Goal: Communication & Community: Answer question/provide support

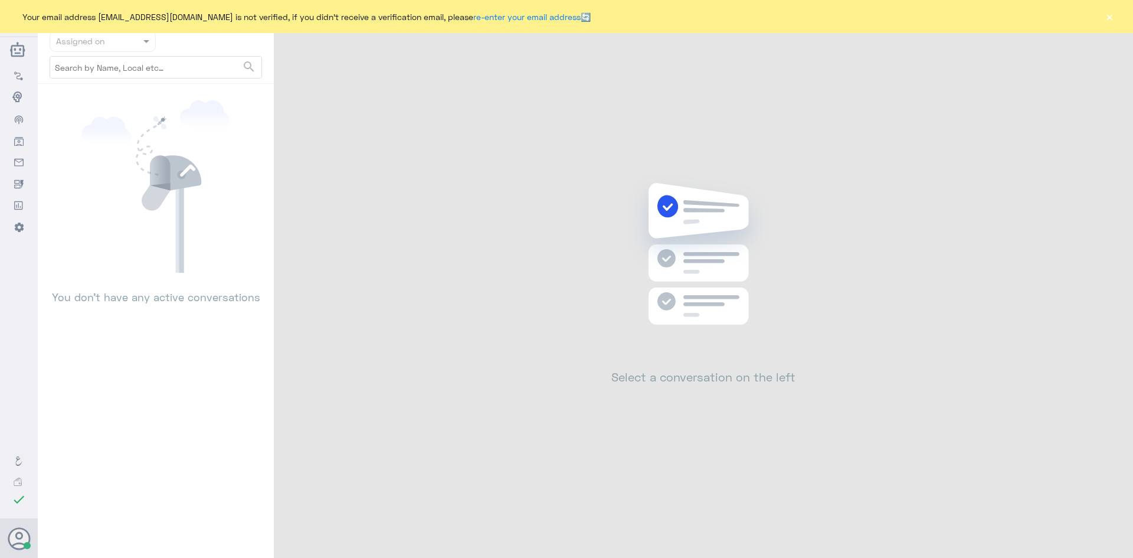
click at [1111, 22] on button "×" at bounding box center [1110, 17] width 12 height 12
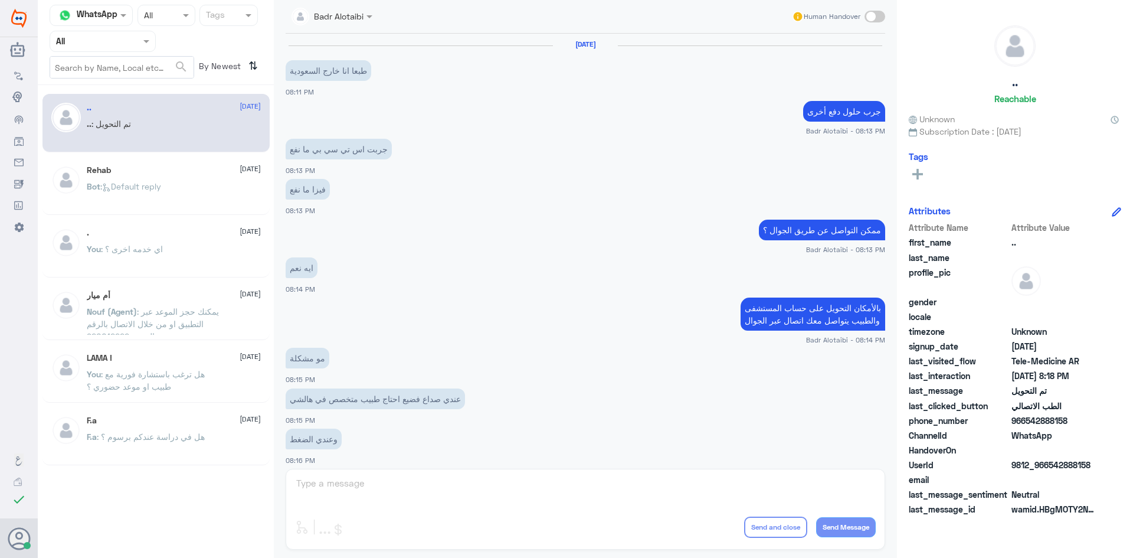
scroll to position [387, 0]
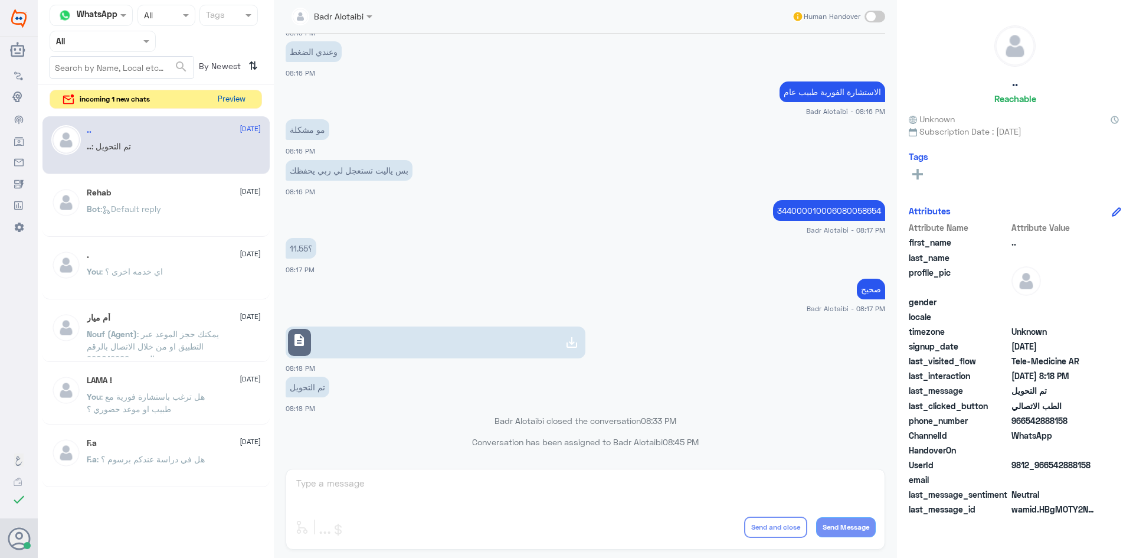
click at [235, 101] on button "Preview" at bounding box center [231, 99] width 37 height 18
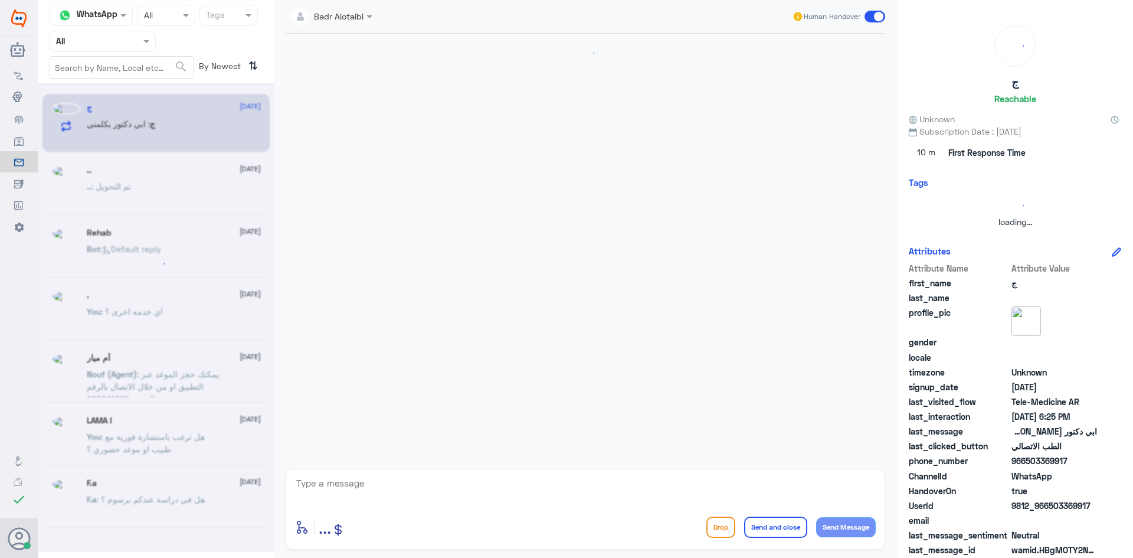
scroll to position [539, 0]
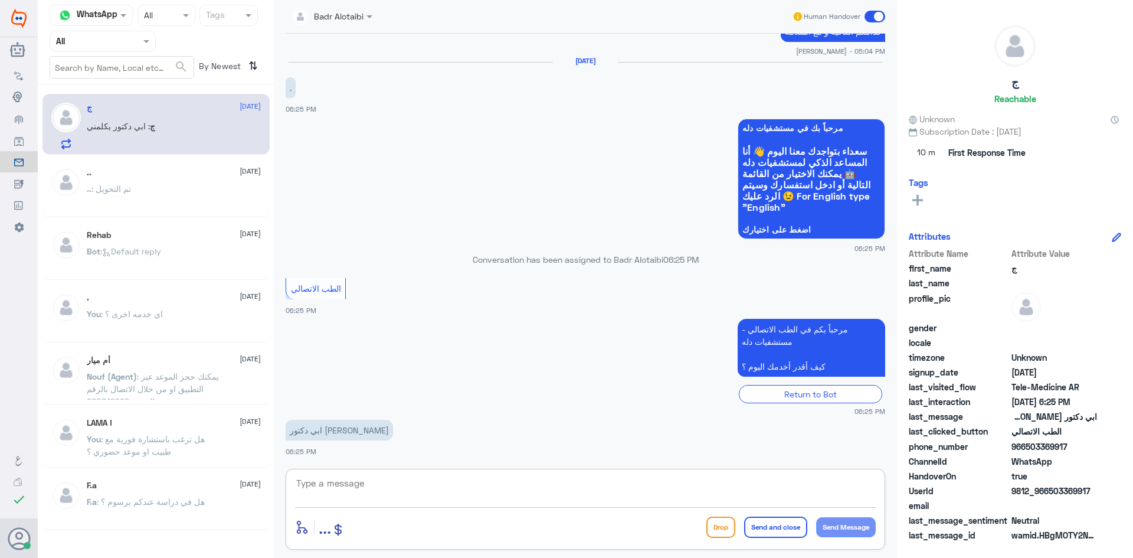
click at [423, 479] on textarea at bounding box center [585, 489] width 581 height 29
type textarea "L"
type textarea "مرحبا معك بدر من الطب الاتصالي كيف اقدر اخدمك ؟"
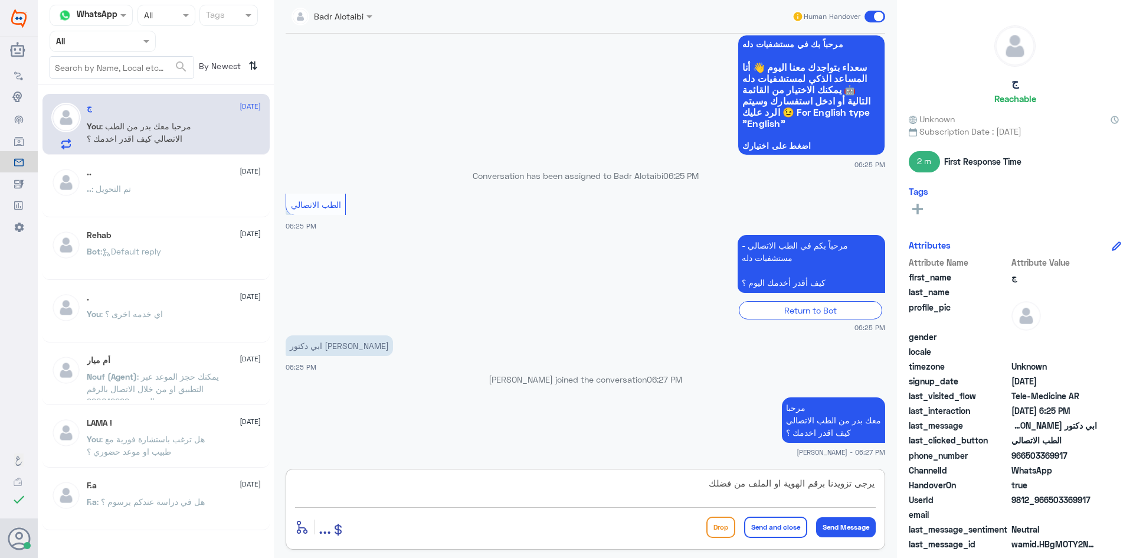
type textarea "يرجى تزويدنا برقم الهوية او الملف من فضلك"
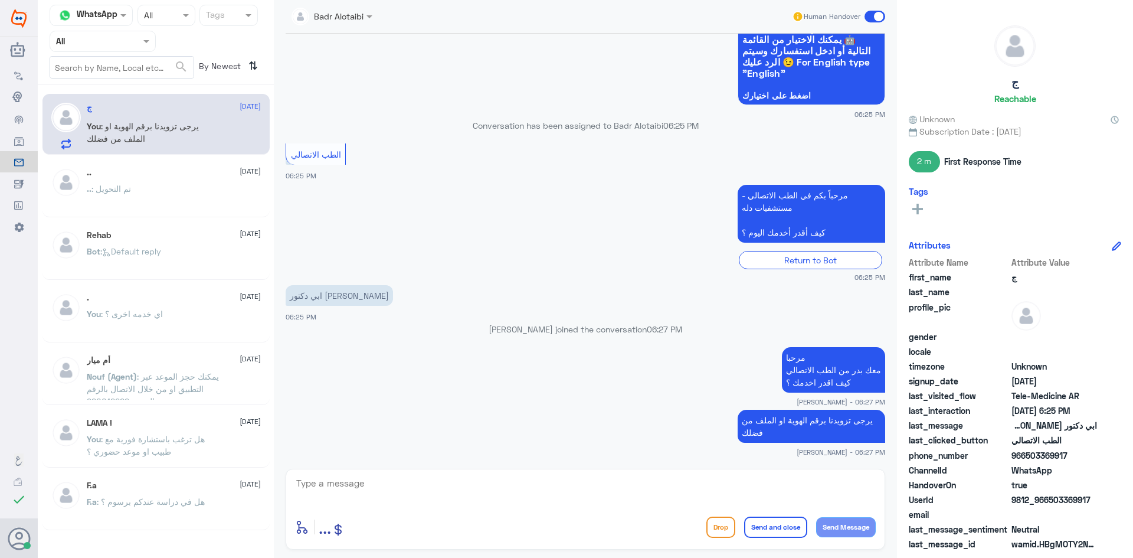
drag, startPoint x: 1096, startPoint y: 500, endPoint x: 1050, endPoint y: 502, distance: 45.5
click at [1050, 502] on span "9812_966503369917" at bounding box center [1054, 499] width 86 height 12
copy span "503369917"
click at [198, 168] on div ".. 2 August" at bounding box center [174, 173] width 174 height 10
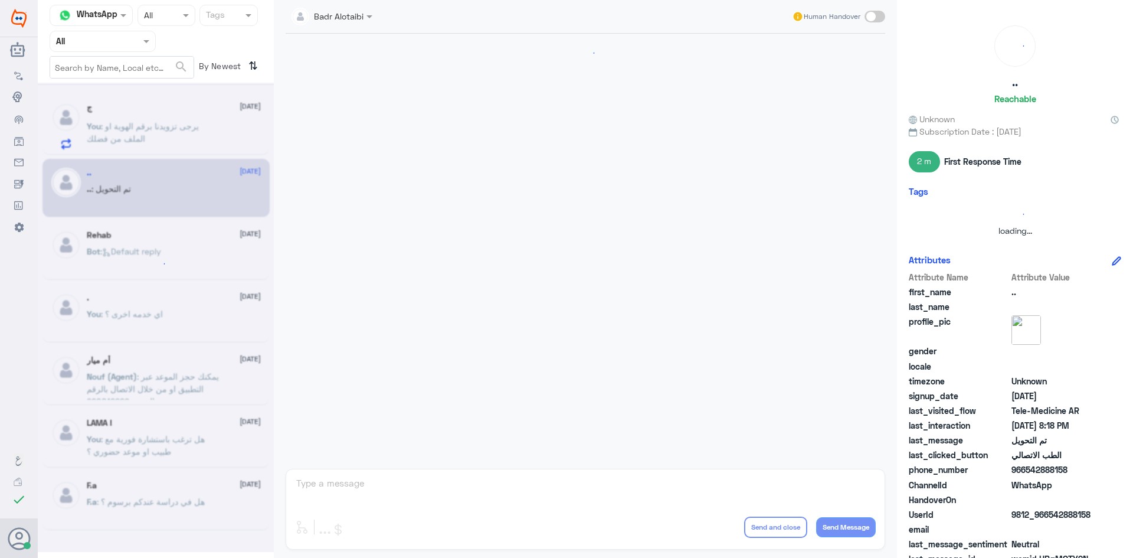
click at [188, 131] on div at bounding box center [156, 317] width 236 height 469
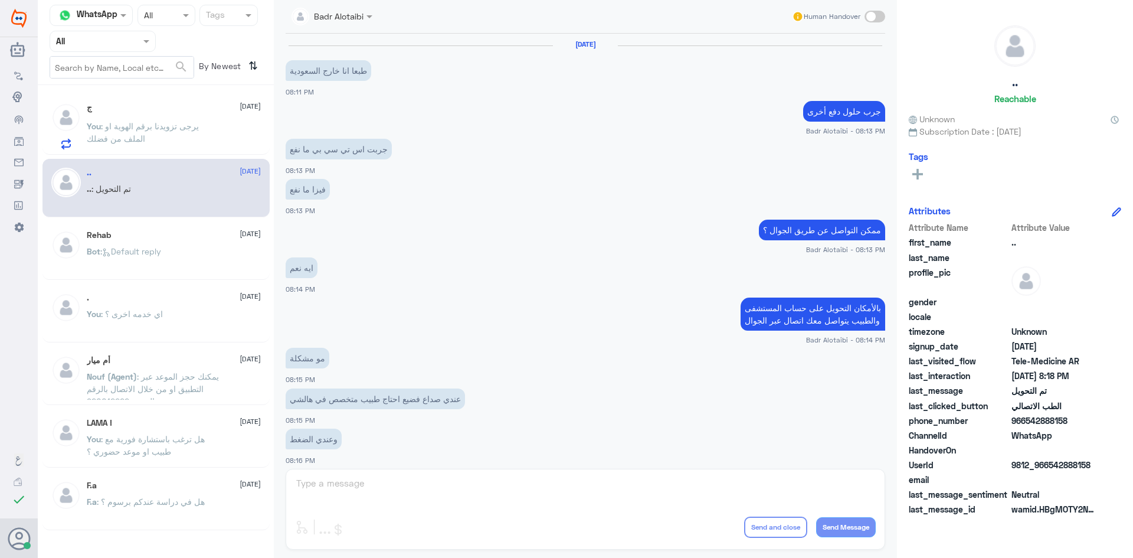
scroll to position [387, 0]
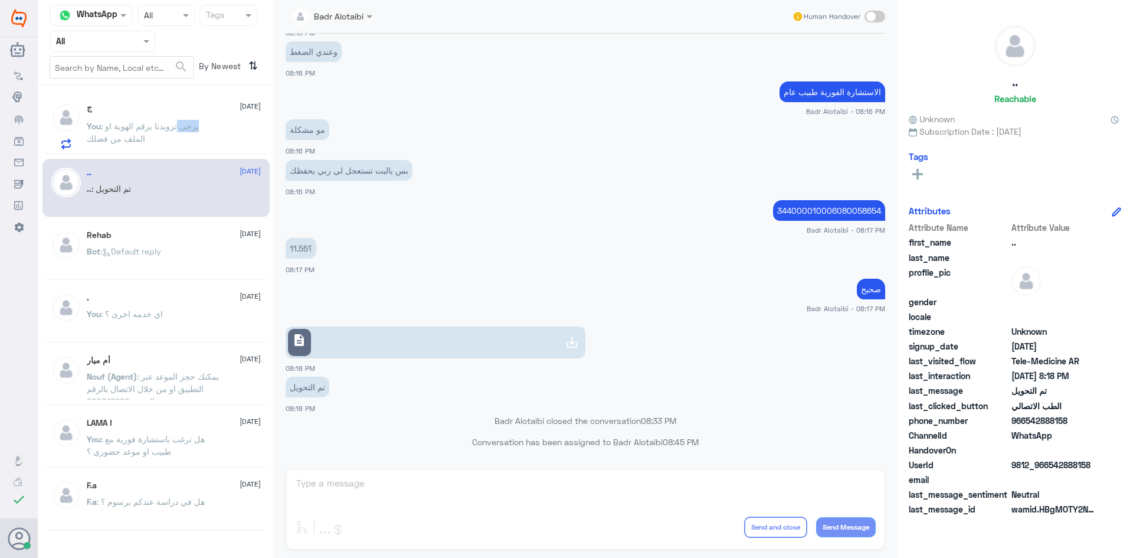
click at [188, 131] on span ": يرجى تزويدنا برقم الهوية او الملف من فضلك" at bounding box center [143, 132] width 112 height 22
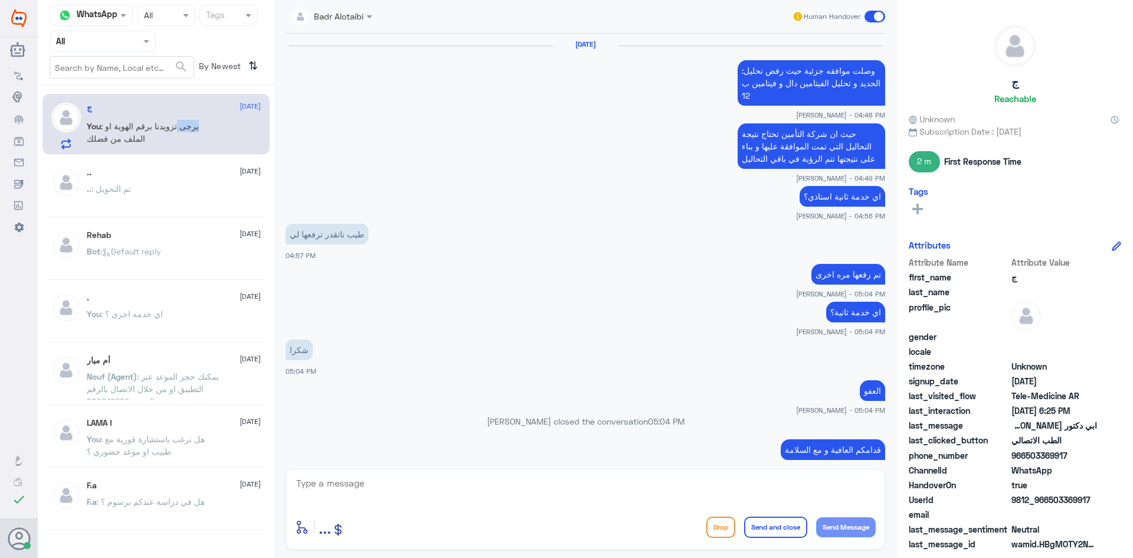
scroll to position [552, 0]
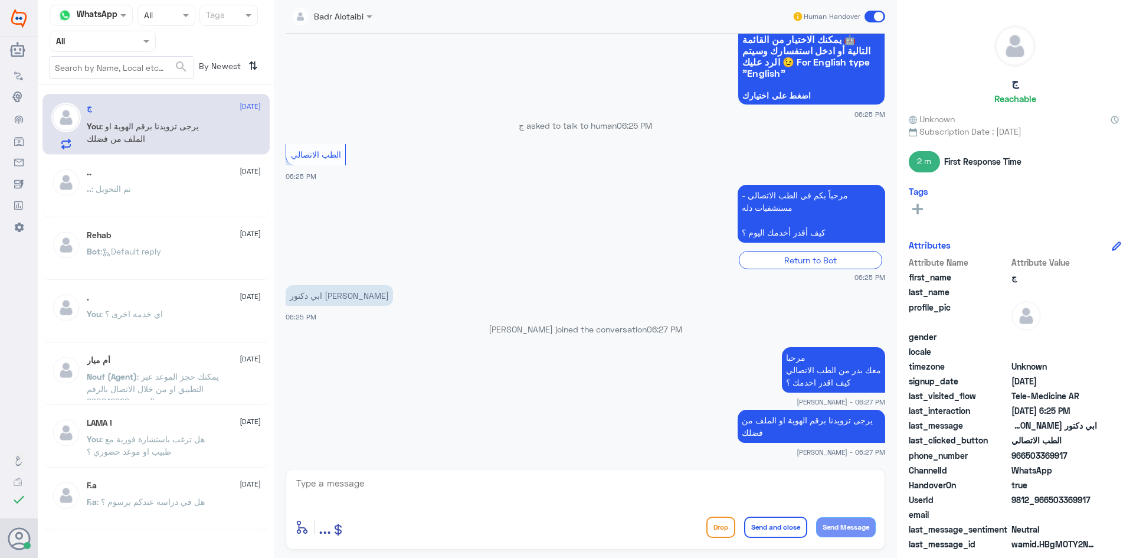
click at [418, 362] on app-msgs-text "مرحبا معك بدر من الطب الاتصالي كيف اقدر اخدمك ؟" at bounding box center [586, 370] width 600 height 47
click at [682, 410] on app-msgs-text "يرجى تزويدنا برقم الهوية او الملف من فضلك" at bounding box center [586, 427] width 600 height 34
click at [626, 396] on small "Badr Alotaibi - 06:27 PM" at bounding box center [586, 401] width 600 height 10
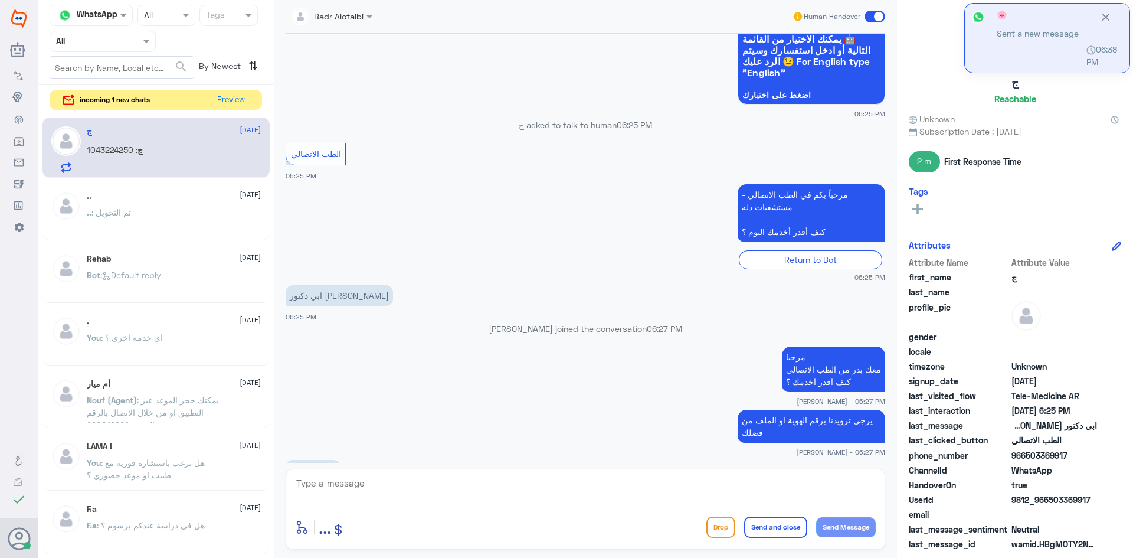
scroll to position [1726, 0]
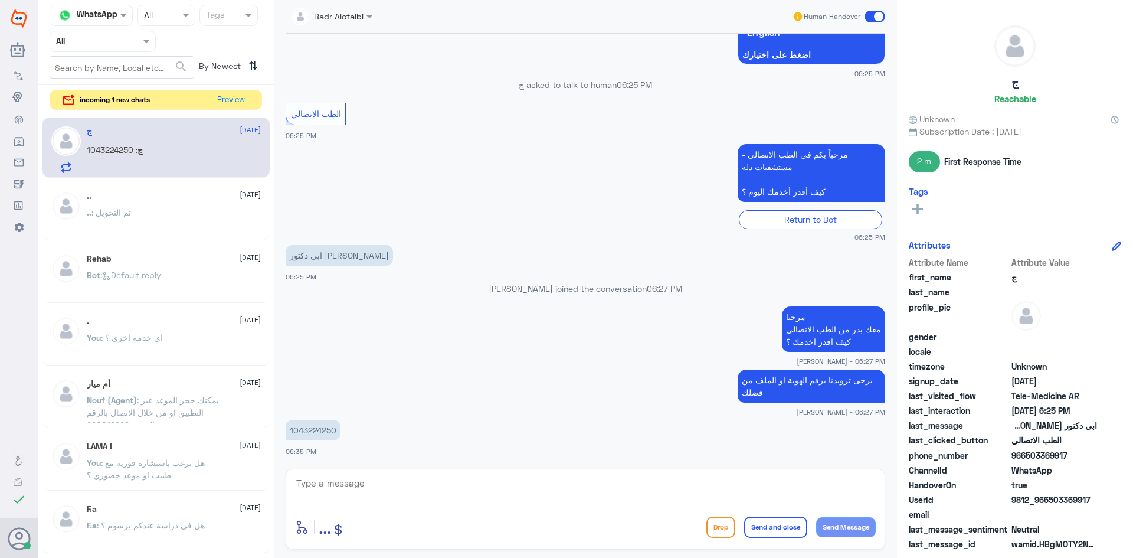
click at [308, 436] on p "1043224250" at bounding box center [313, 430] width 55 height 21
click at [307, 431] on p "1043224250" at bounding box center [313, 430] width 55 height 21
copy div "1043224250"
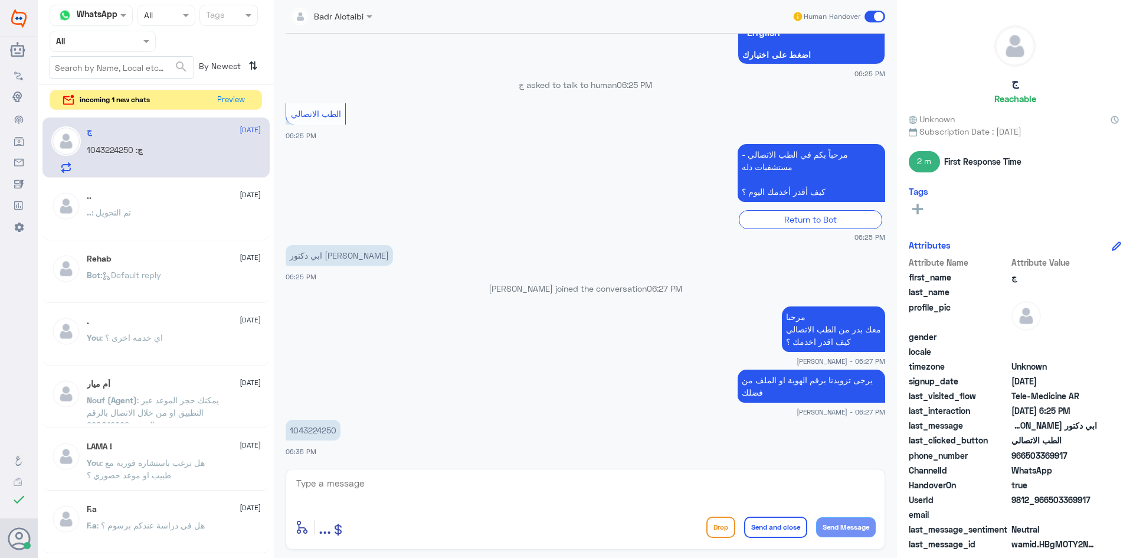
click at [880, 14] on span at bounding box center [875, 17] width 21 height 12
click at [0, 0] on input "checkbox" at bounding box center [0, 0] width 0 height 0
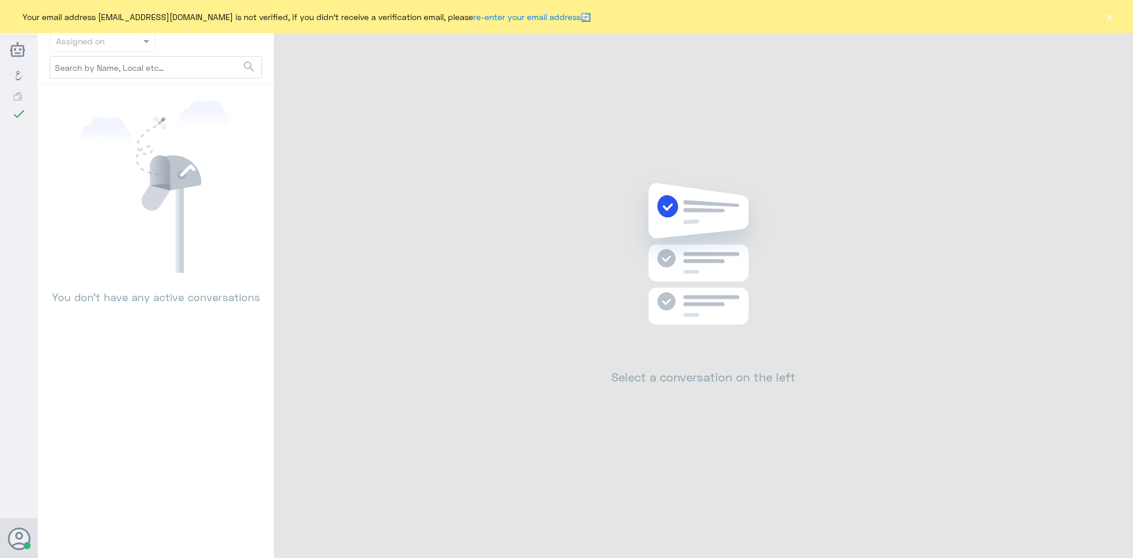
click at [1118, 17] on div "Your email address [EMAIL_ADDRESS][DOMAIN_NAME] is not verified, if you didn't …" at bounding box center [566, 16] width 1133 height 33
click at [1108, 15] on button "×" at bounding box center [1110, 17] width 12 height 12
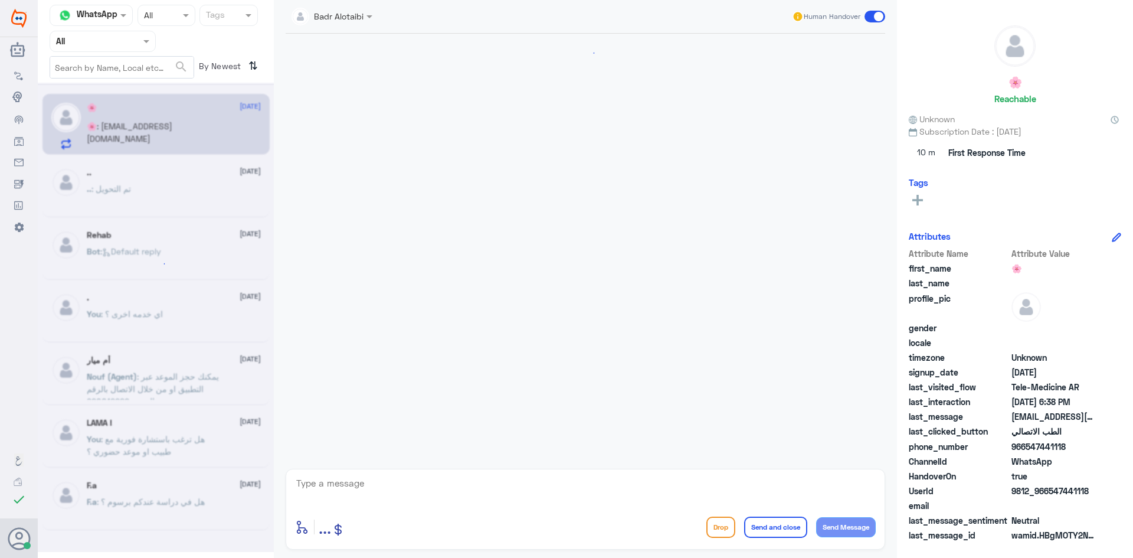
scroll to position [955, 0]
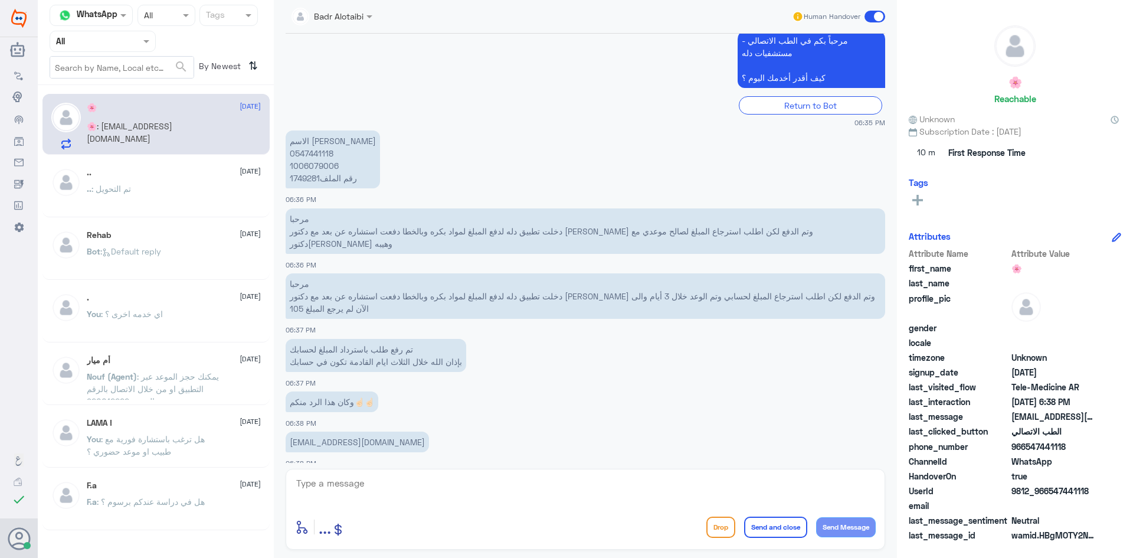
drag, startPoint x: 1091, startPoint y: 487, endPoint x: 1048, endPoint y: 492, distance: 43.3
click at [1048, 492] on span "9812_966547441118" at bounding box center [1054, 490] width 86 height 12
copy span "547441118"
click at [723, 348] on app-msgs-text "تم رفع طلب باسترداد المبلغ لحسابك بإذان الله خلال الثلاث ايام القادمة تكون في ح…" at bounding box center [586, 356] width 600 height 34
click at [880, 16] on span at bounding box center [875, 17] width 21 height 12
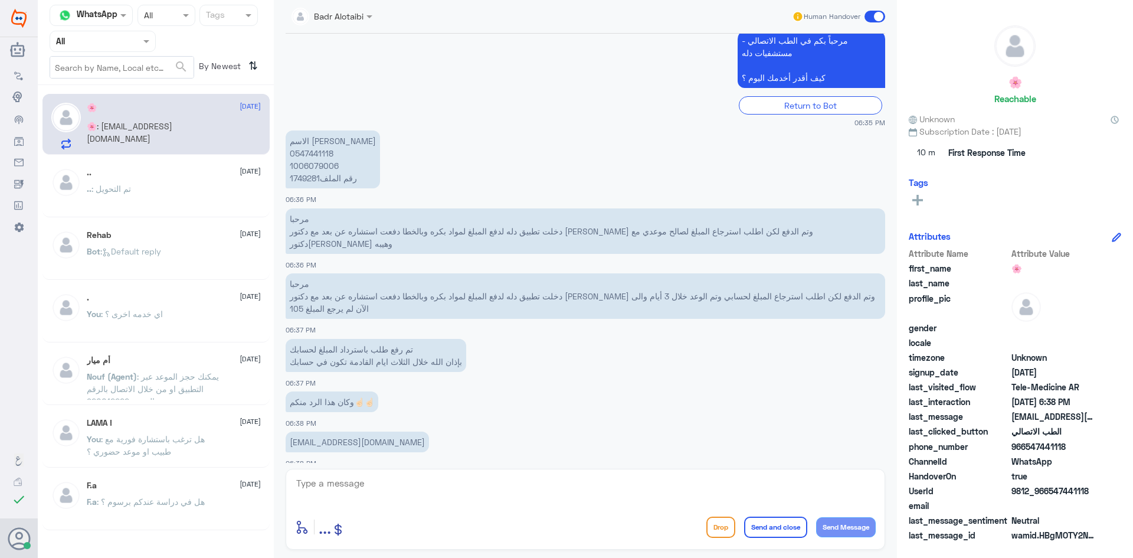
click at [0, 0] on input "checkbox" at bounding box center [0, 0] width 0 height 0
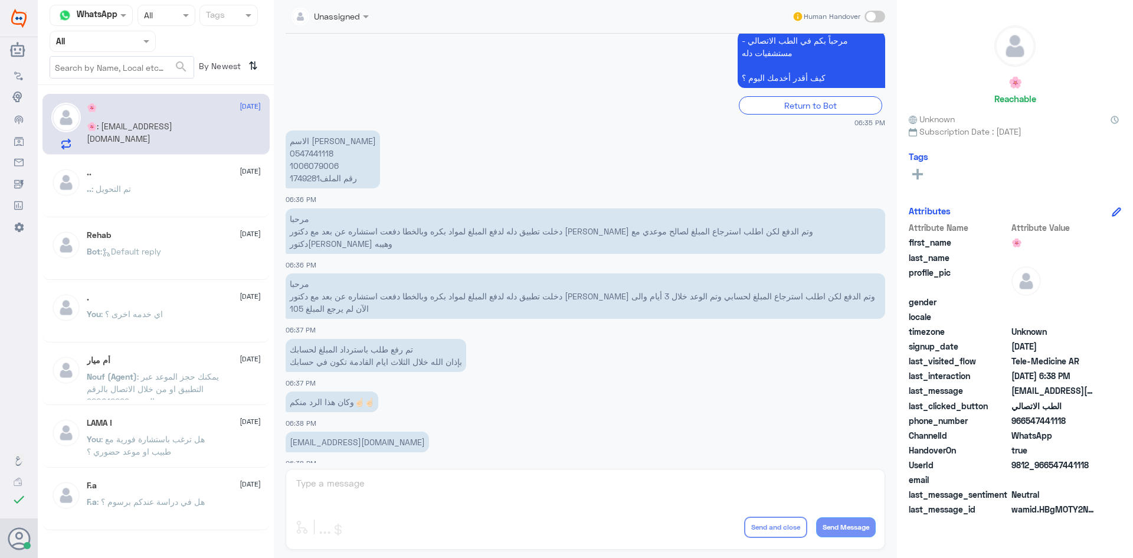
scroll to position [976, 0]
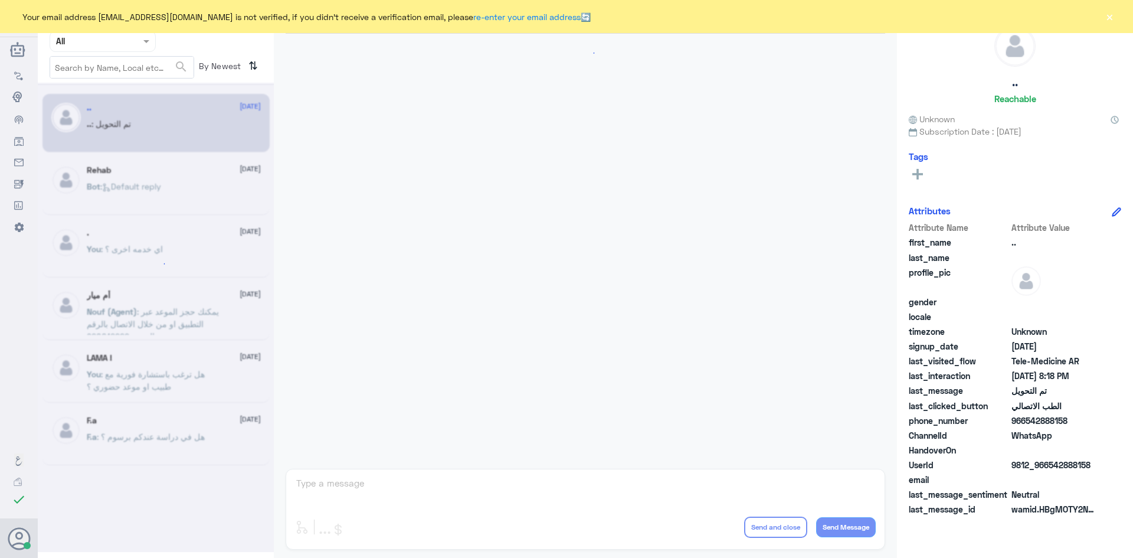
scroll to position [387, 0]
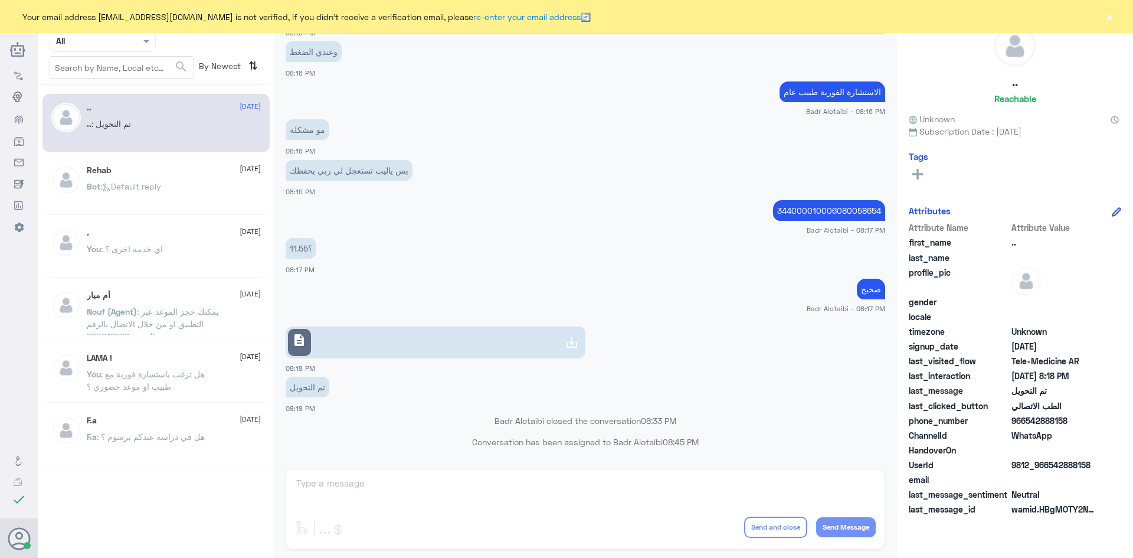
click at [1110, 21] on button "×" at bounding box center [1110, 17] width 12 height 12
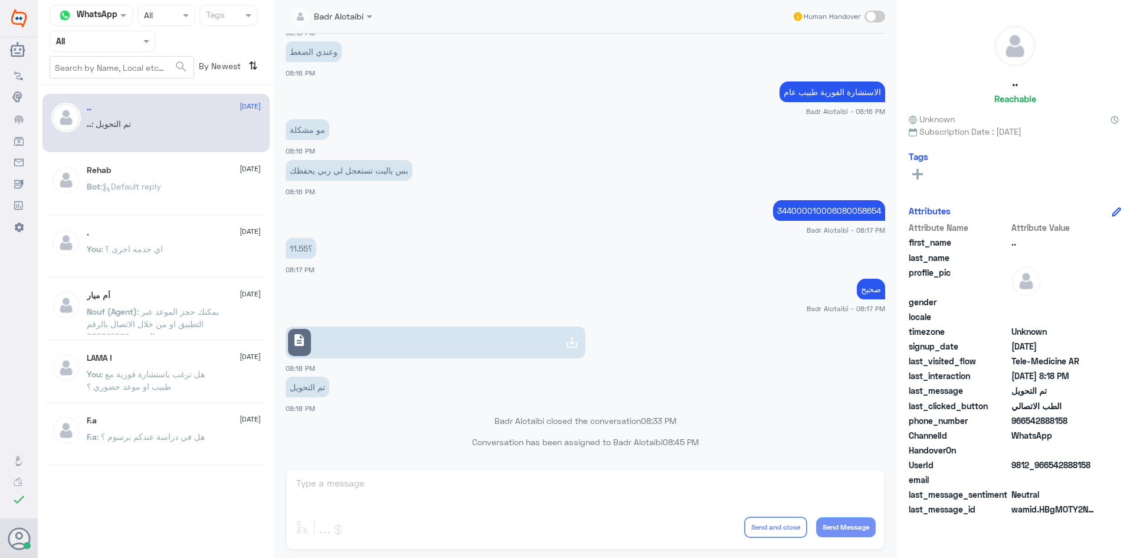
click at [143, 40] on span at bounding box center [147, 41] width 15 height 12
click at [114, 97] on b "Unassigned" at bounding box center [98, 92] width 45 height 10
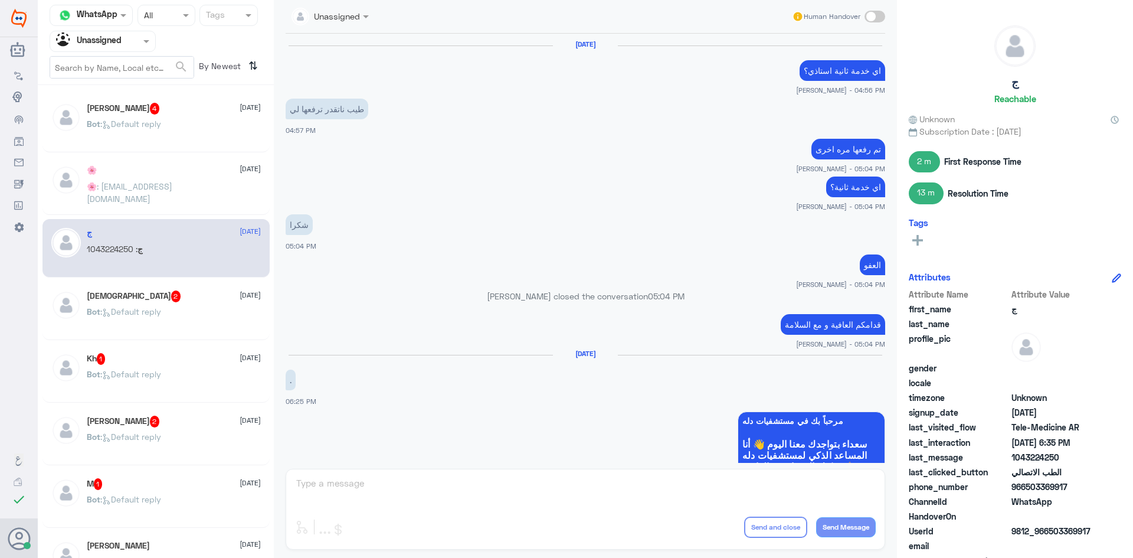
scroll to position [489, 0]
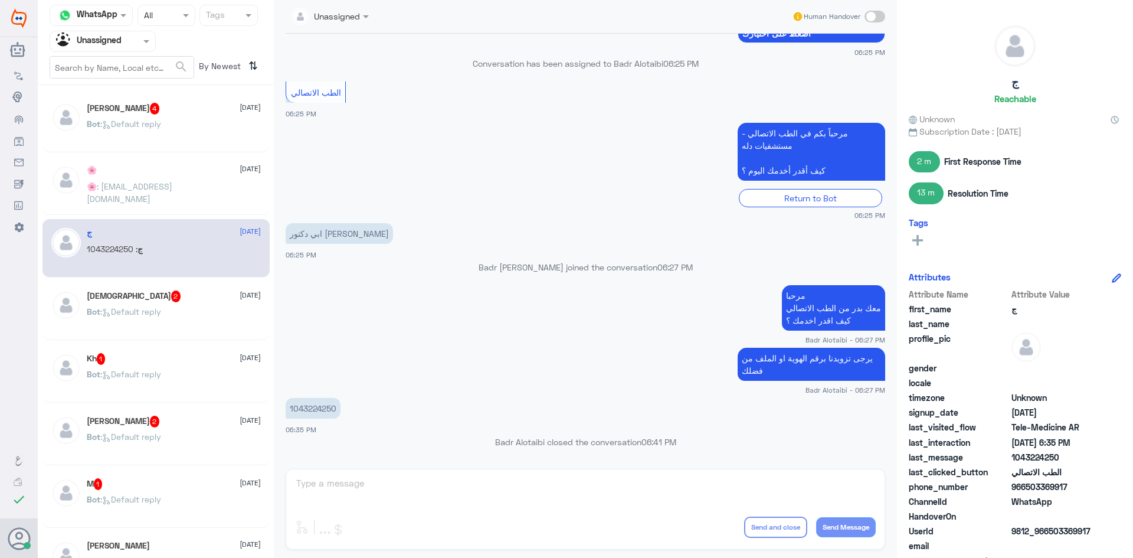
click at [317, 407] on p "1043224250" at bounding box center [313, 408] width 55 height 21
copy p "1043224250"
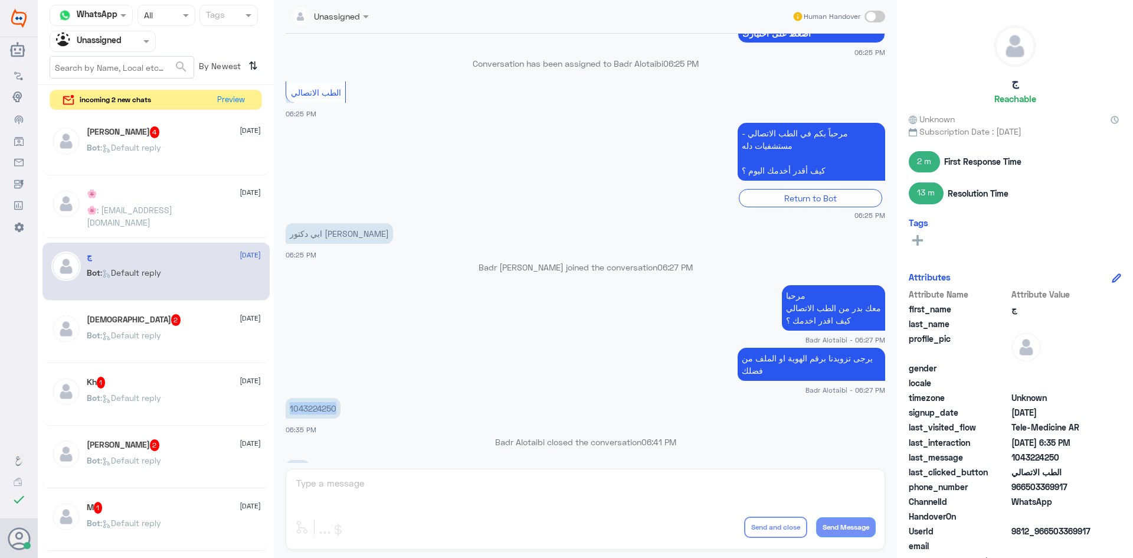
scroll to position [847, 0]
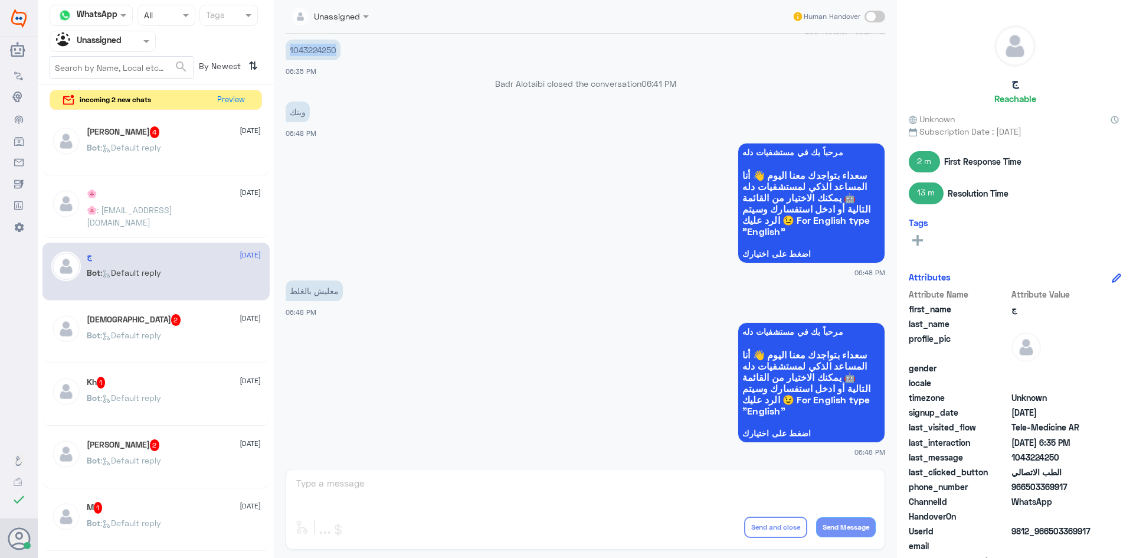
click at [113, 37] on input "text" at bounding box center [88, 41] width 65 height 14
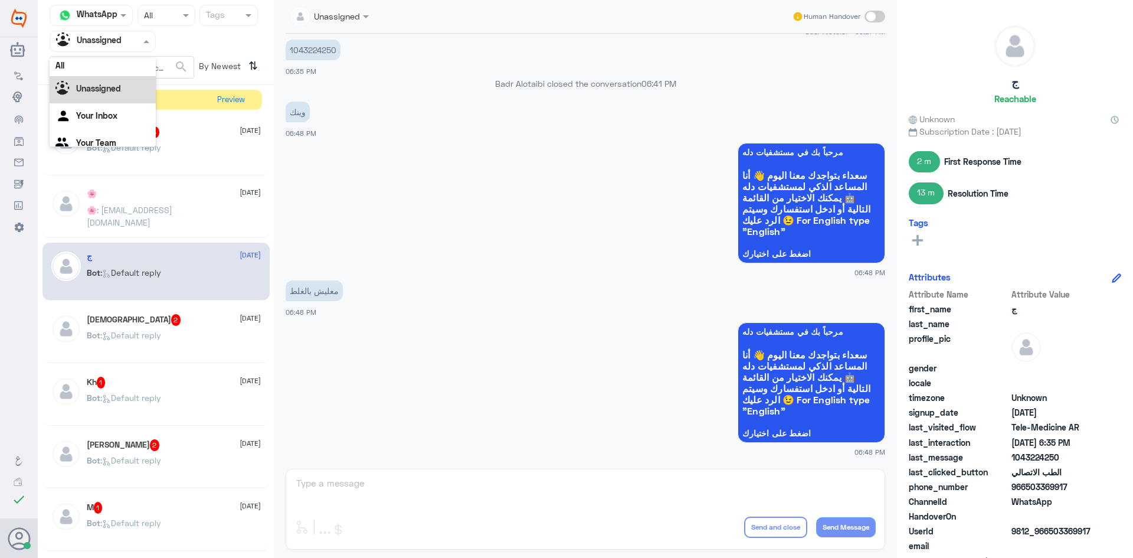
scroll to position [0, 0]
click at [113, 60] on div "All" at bounding box center [103, 69] width 106 height 22
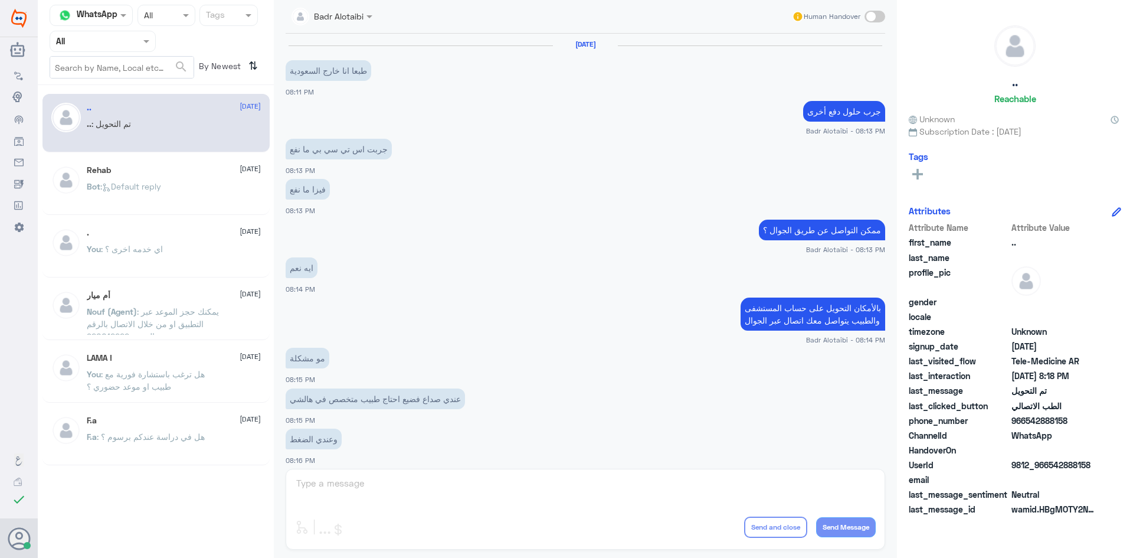
scroll to position [387, 0]
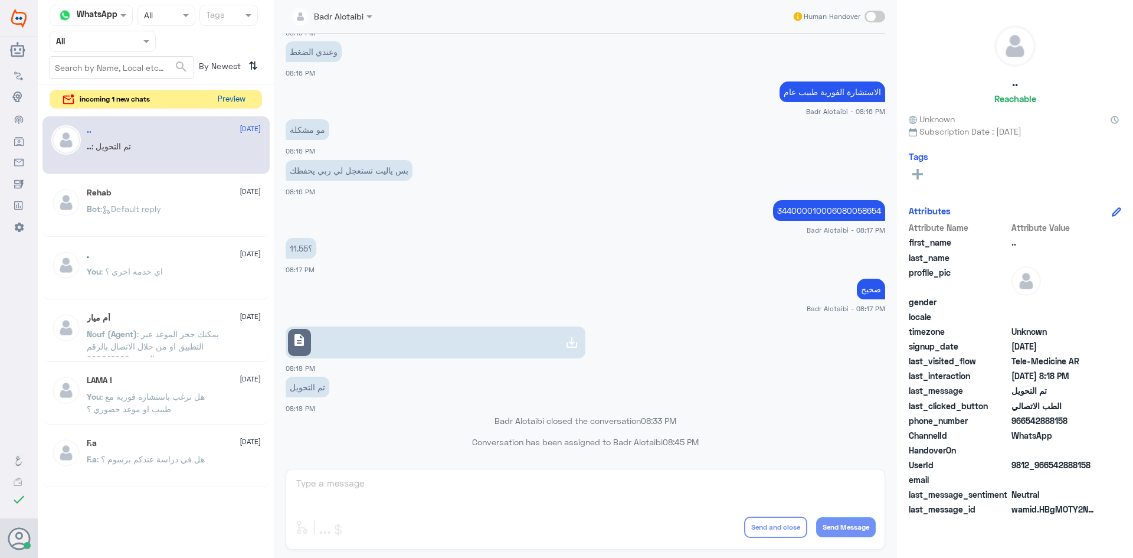
click at [214, 97] on button "Preview" at bounding box center [231, 99] width 37 height 18
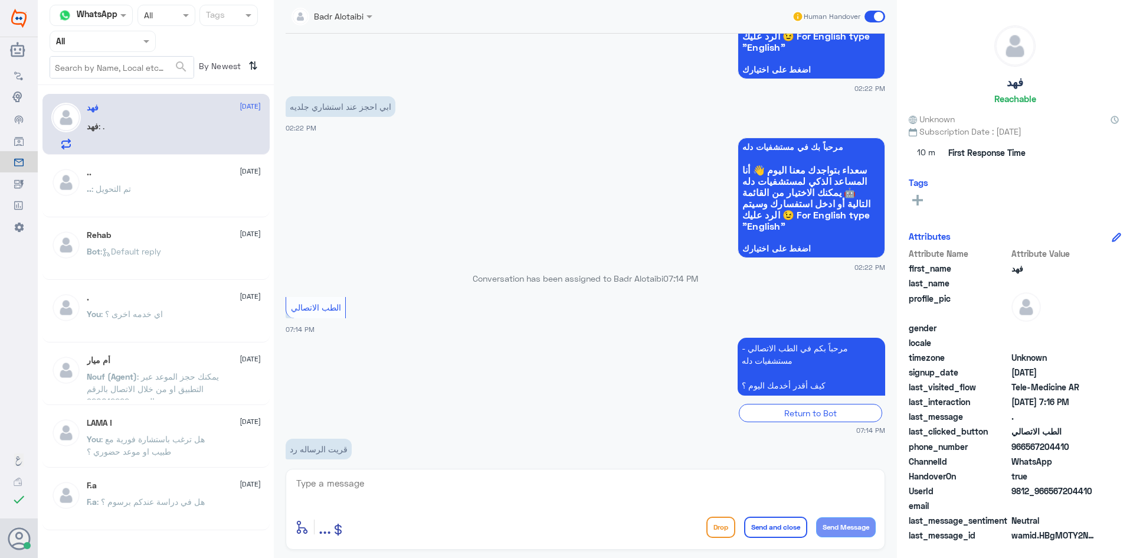
scroll to position [84, 0]
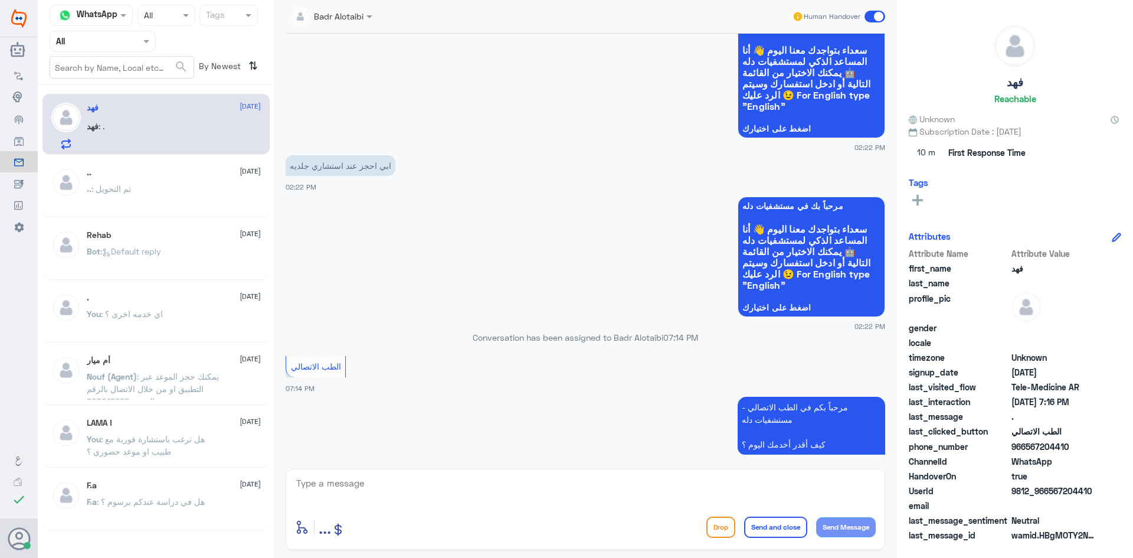
drag, startPoint x: 1093, startPoint y: 492, endPoint x: 1049, endPoint y: 492, distance: 44.3
click at [1049, 492] on span "9812_966567204410" at bounding box center [1054, 490] width 86 height 12
copy span "567204410"
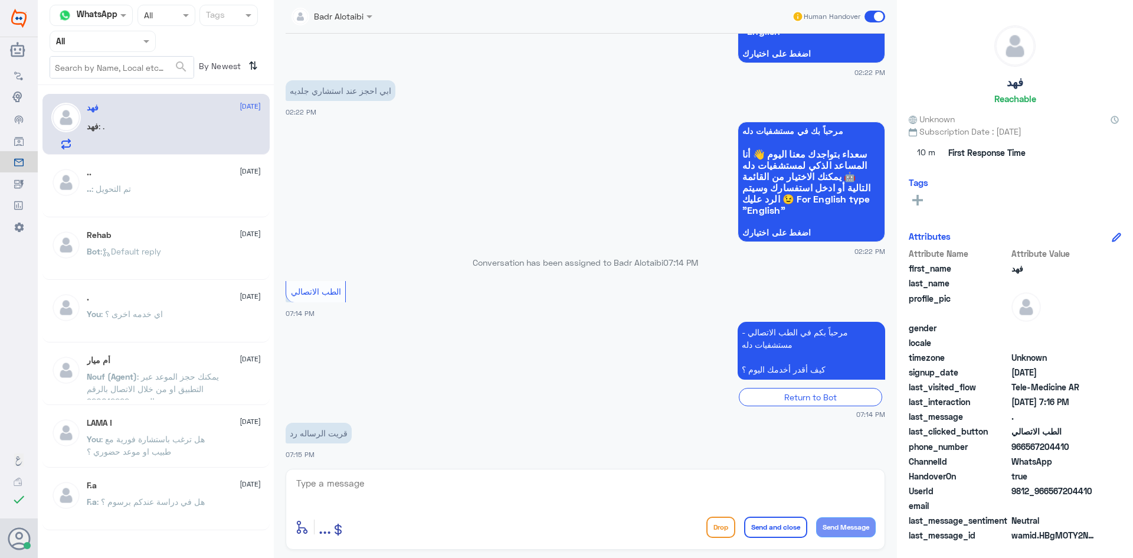
scroll to position [202, 0]
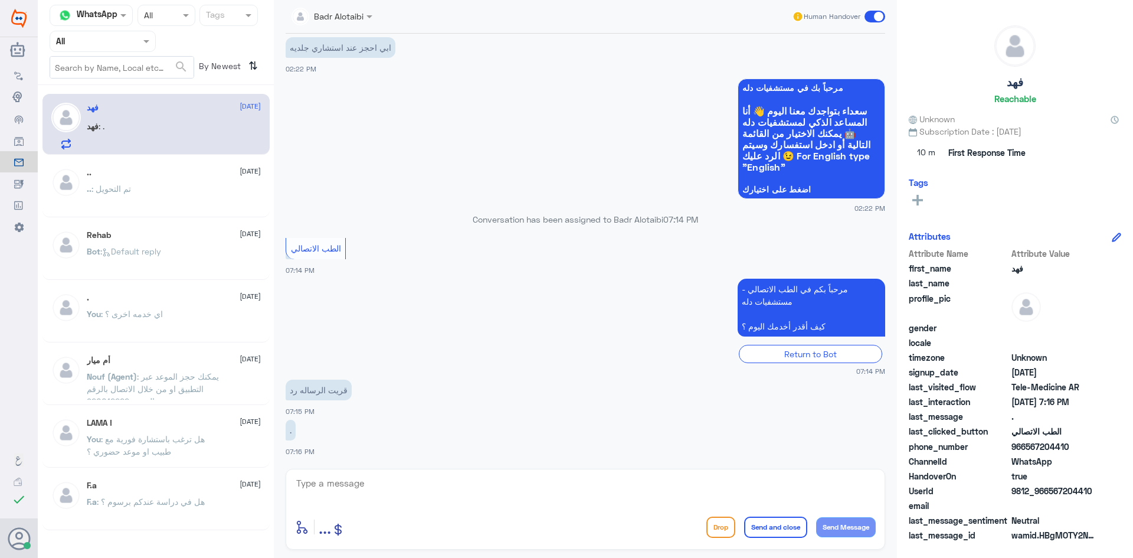
click at [454, 487] on textarea at bounding box center [585, 489] width 581 height 29
type textarea "l"
type textarea "مرحبا معك بدر من الطب الاتصالي كيف اقدر اخدمك ؟"
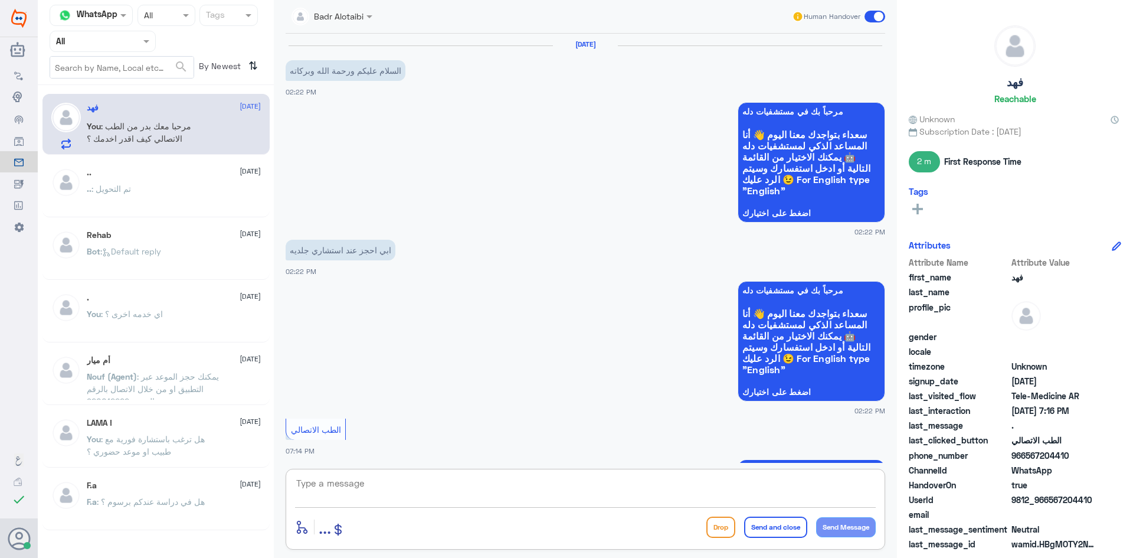
scroll to position [265, 0]
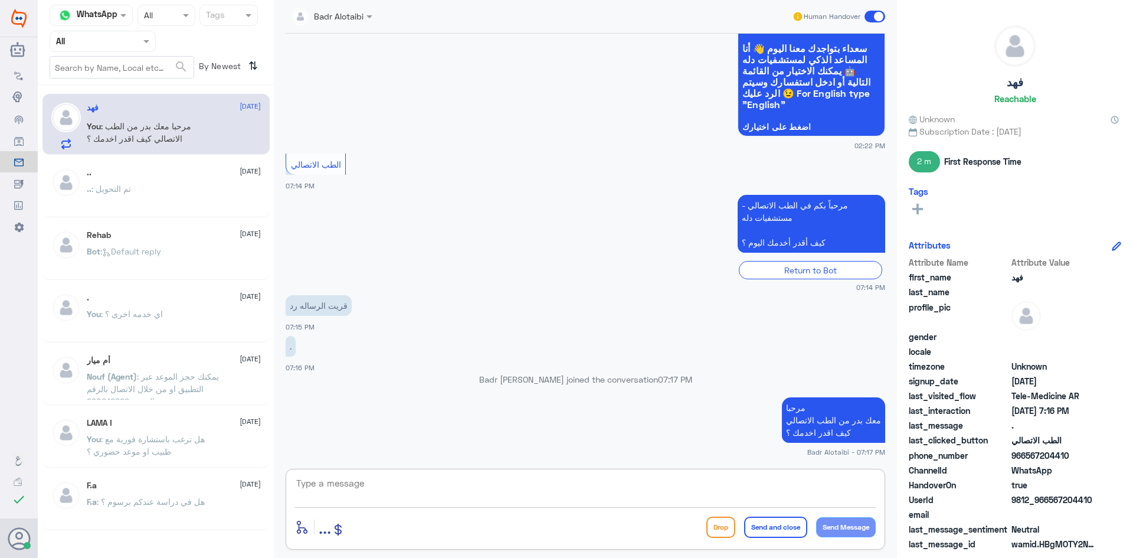
click at [358, 17] on div at bounding box center [332, 16] width 93 height 14
click at [518, 107] on app-msgs-whats-app-list "مرحباً بك في مستشفيات دله سعداء بتواجدك معنا اليوم 👋 أنا المساعد الذكي لمستشفيا…" at bounding box center [586, 77] width 600 height 122
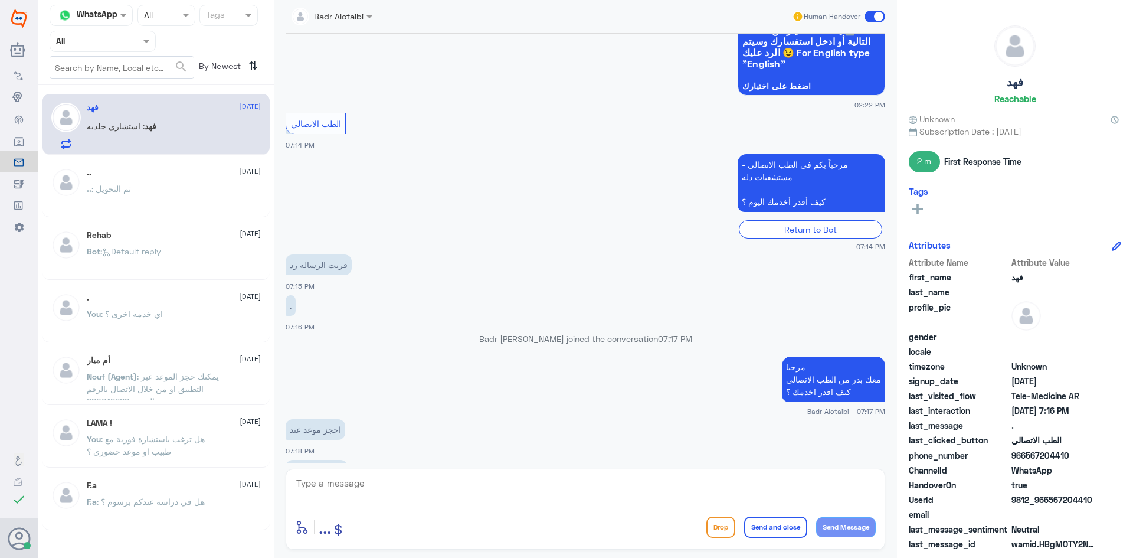
scroll to position [346, 0]
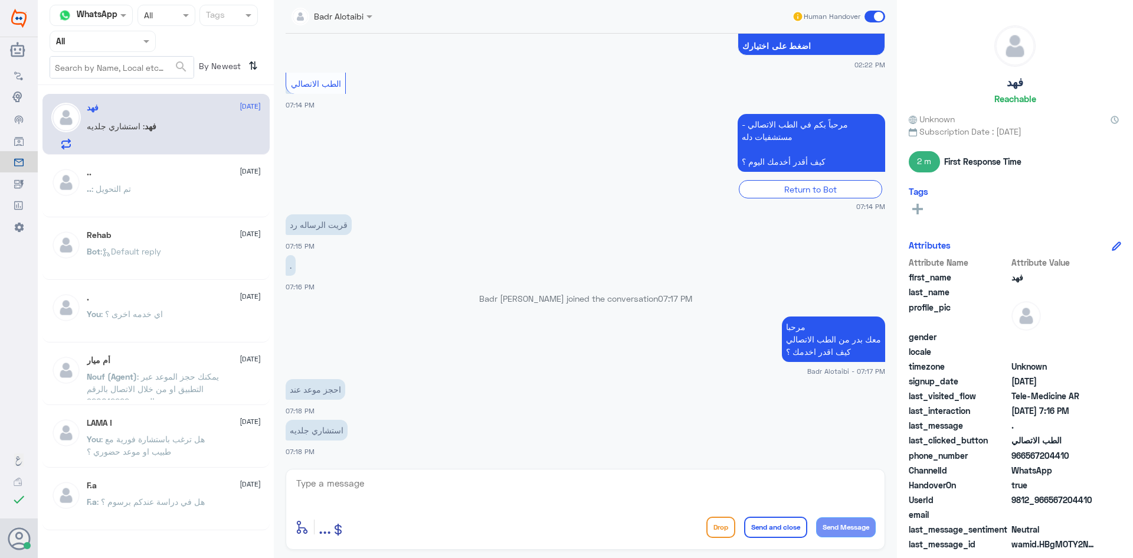
click at [432, 498] on textarea at bounding box center [585, 489] width 581 height 29
type textarea "يتوفر طبيب عام عن بعد للكشف عن الحالة"
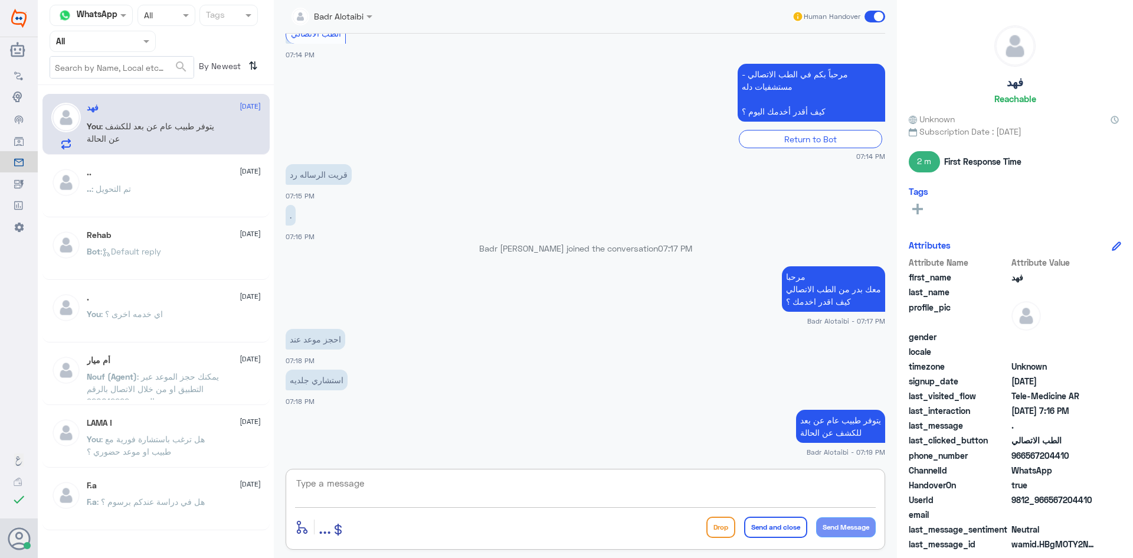
type textarea "ا"
type textarea "أ"
click at [805, 487] on textarea at bounding box center [585, 489] width 581 height 29
click at [878, 15] on span at bounding box center [875, 17] width 21 height 12
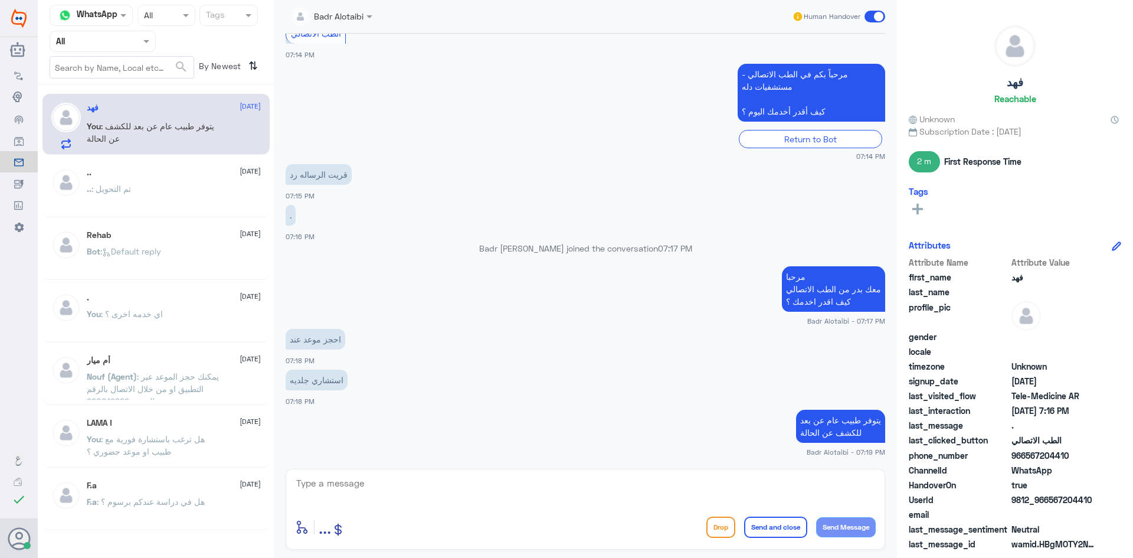
click at [0, 0] on input "checkbox" at bounding box center [0, 0] width 0 height 0
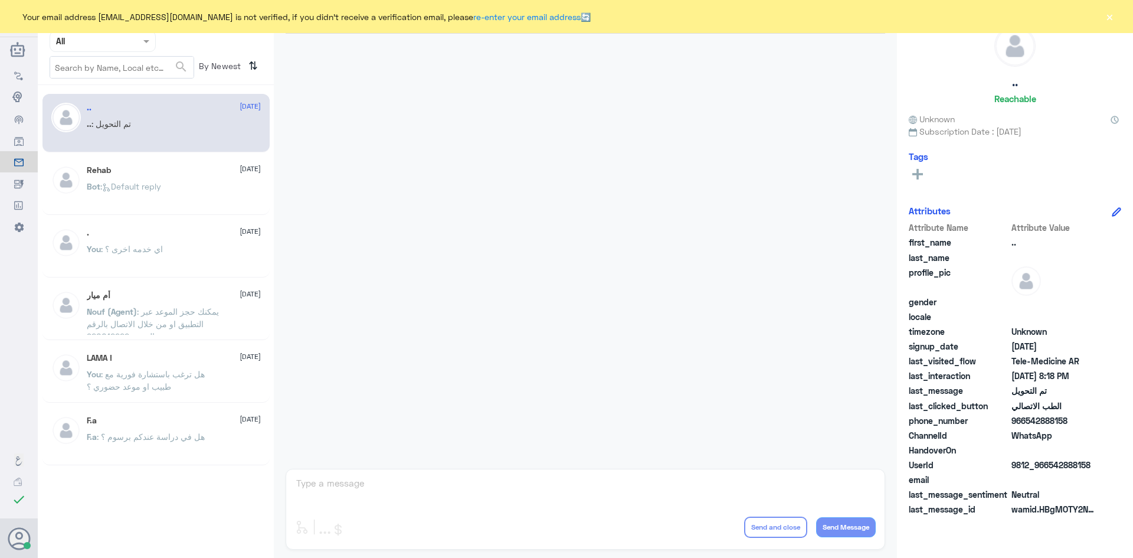
click at [1110, 17] on button "×" at bounding box center [1110, 17] width 12 height 12
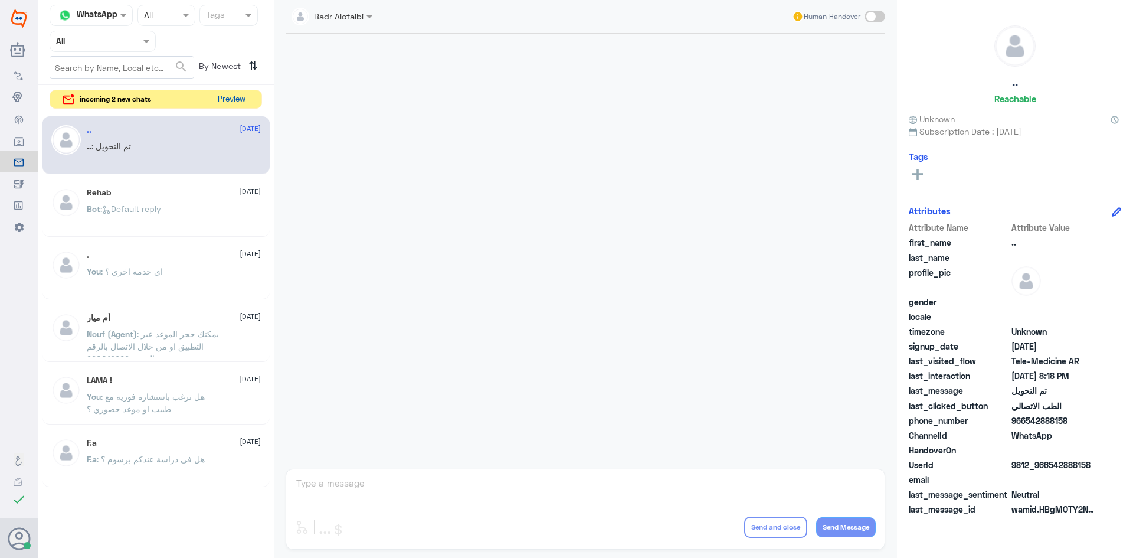
click at [241, 100] on button "Preview" at bounding box center [231, 99] width 37 height 18
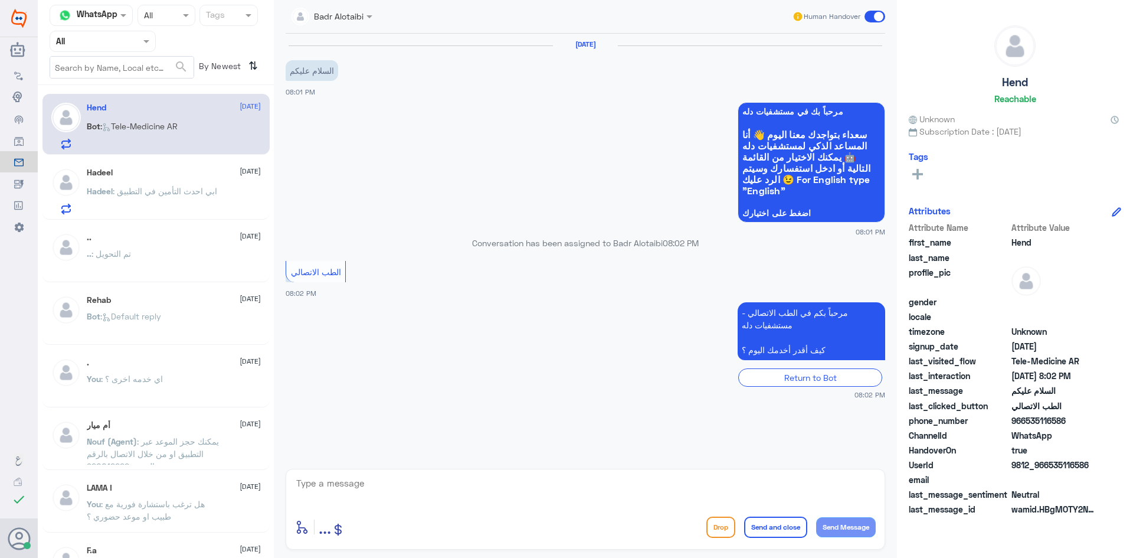
click at [151, 200] on p "Hadeel : ابي احدث التأمين في التطبيق" at bounding box center [152, 200] width 130 height 30
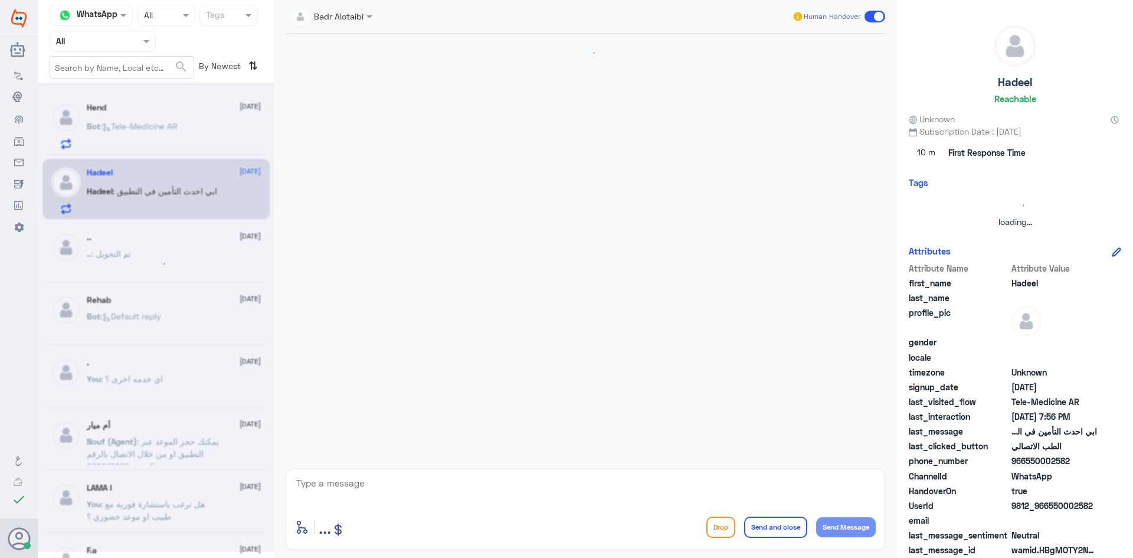
scroll to position [695, 0]
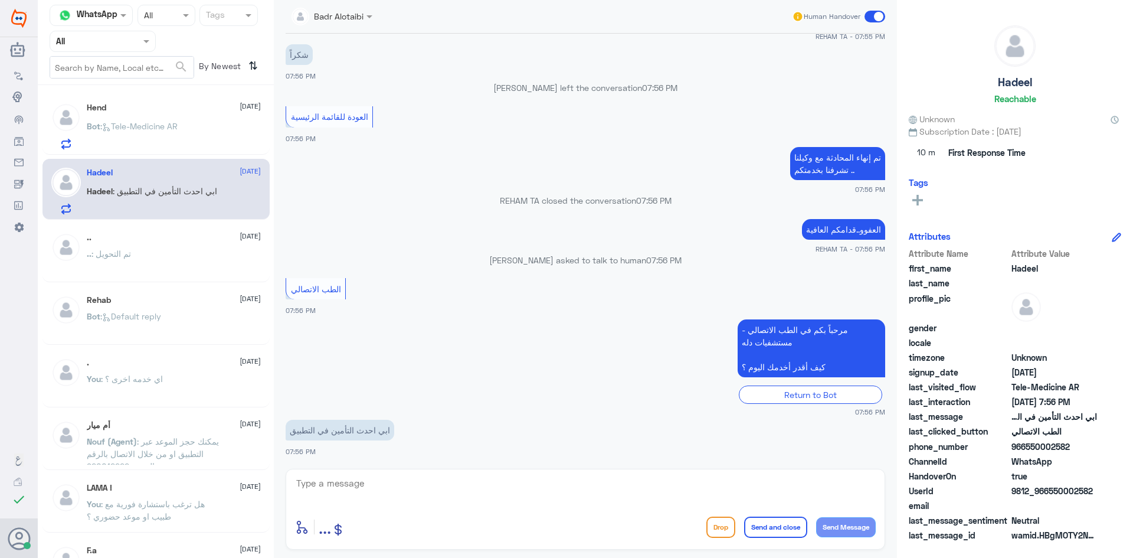
click at [477, 494] on textarea at bounding box center [585, 489] width 581 height 29
type textarea "l"
type textarea "مرحبا معك بدر من الطب الاتصالي كيف اقدر اخدمك ؟"
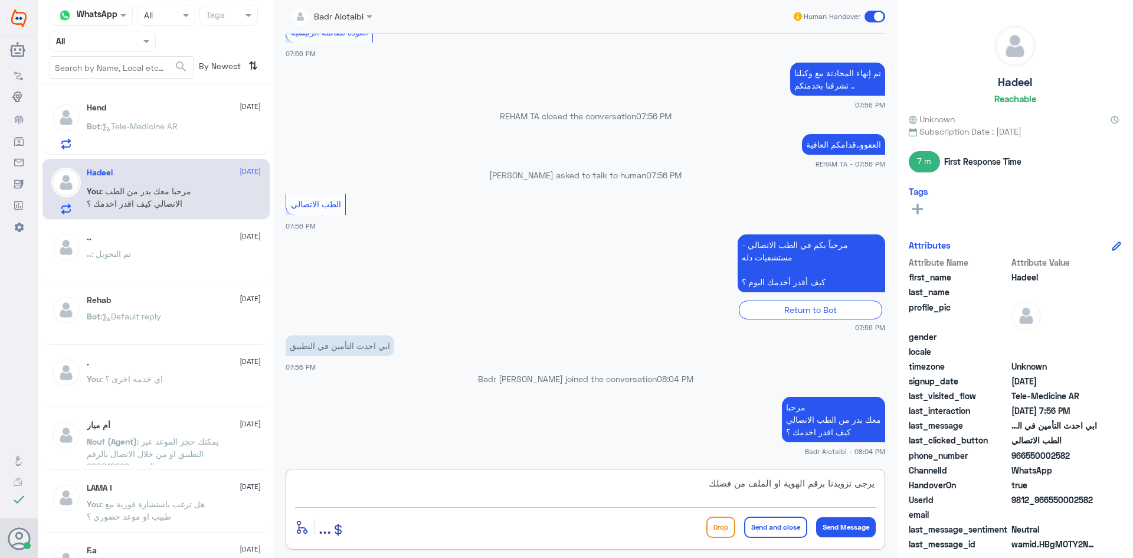
type textarea "يرجى تزويدنا برقم الهوية او الملف من فضلك"
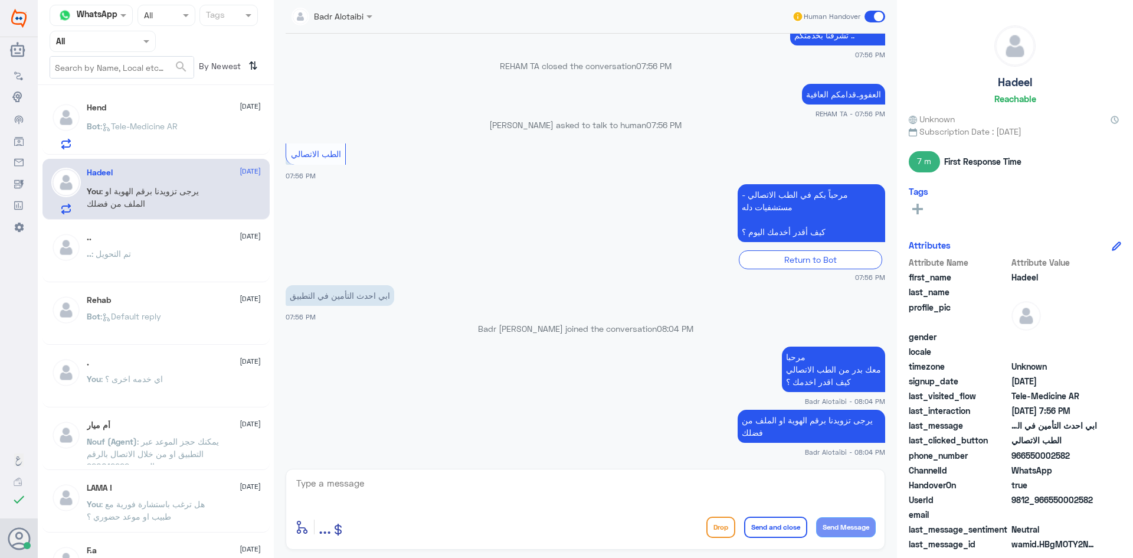
click at [147, 115] on div "Hend 6 September Bot : Tele-Medicine AR" at bounding box center [174, 126] width 174 height 47
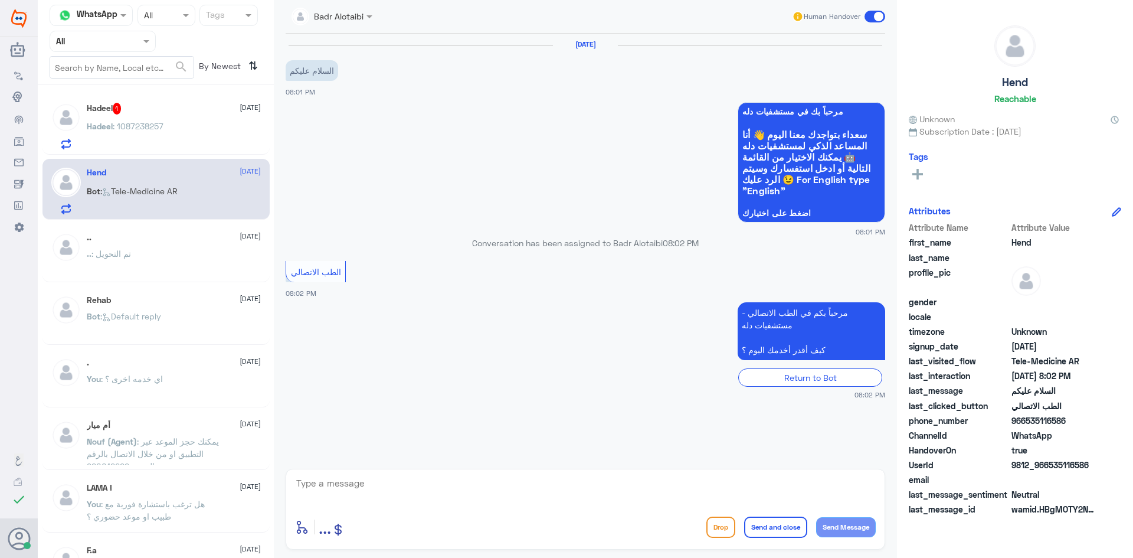
drag, startPoint x: 184, startPoint y: 160, endPoint x: 177, endPoint y: 142, distance: 19.6
click at [184, 158] on div "Hadeel 1 6 September Hadeel : 1087238257 Hend 6 September Bot : Tele-Medicine A…" at bounding box center [156, 326] width 236 height 472
click at [175, 132] on div "Hadeel : 1087238257" at bounding box center [174, 136] width 174 height 27
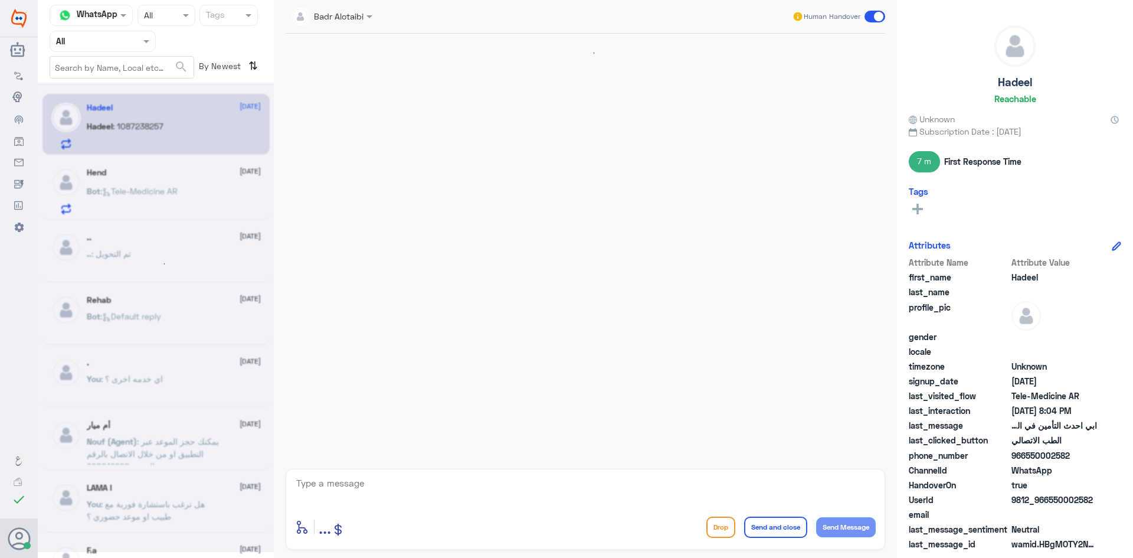
scroll to position [423, 0]
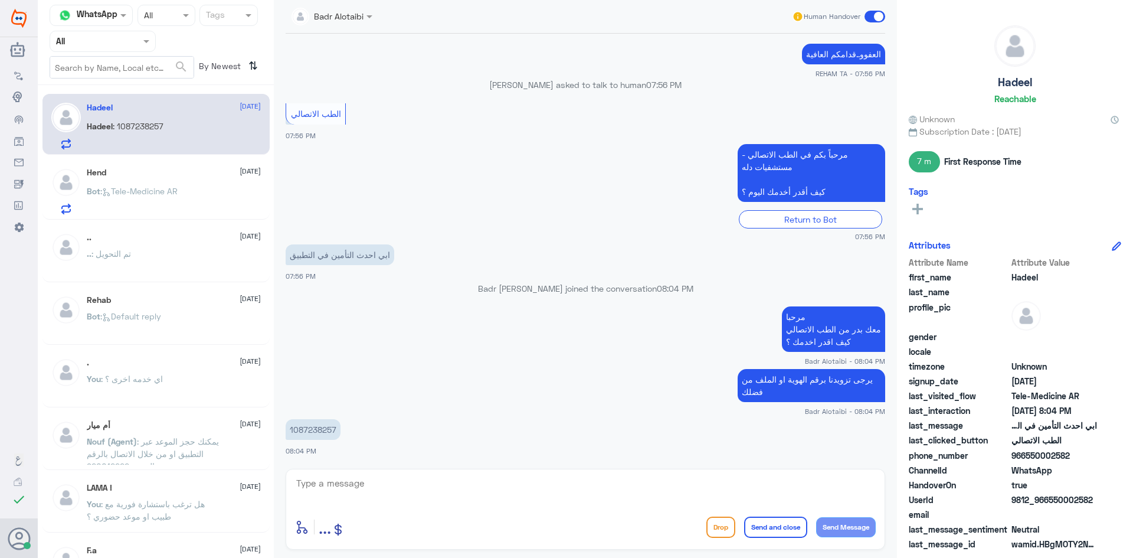
click at [332, 436] on p "1087238257" at bounding box center [313, 429] width 55 height 21
copy p "1087238257"
click at [879, 19] on span at bounding box center [875, 17] width 21 height 12
click at [0, 0] on input "checkbox" at bounding box center [0, 0] width 0 height 0
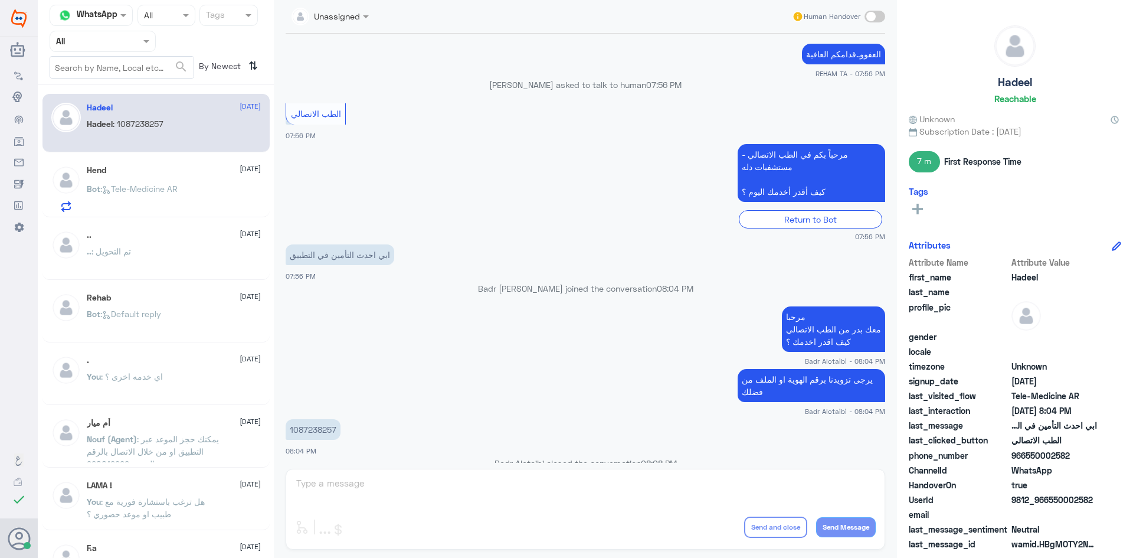
scroll to position [444, 0]
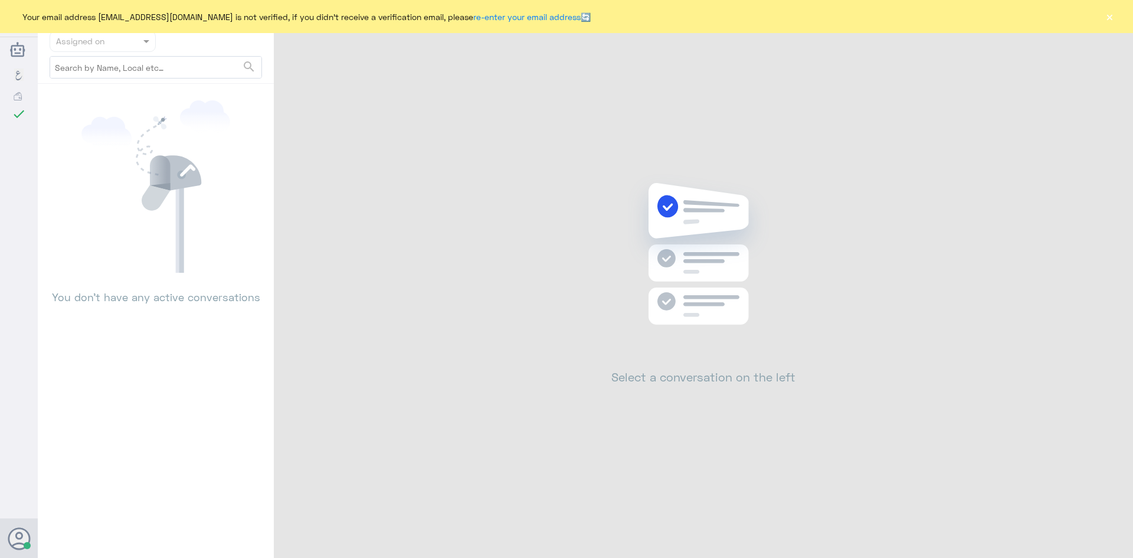
click at [1111, 17] on button "×" at bounding box center [1110, 17] width 12 height 12
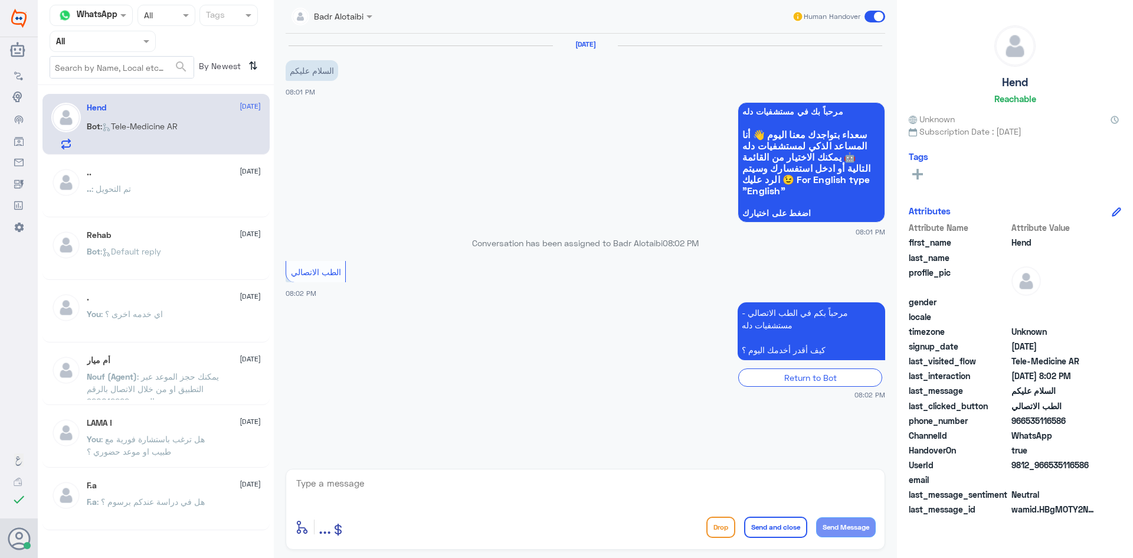
click at [447, 486] on textarea at bounding box center [585, 489] width 581 height 29
type textarea "م"
paste textarea "مرحبا معك بدر من الطب الاتصالي كيف اقدر اخدمك ؟"
type textarea "مرحبا معك بدر من الطب الاتصالي كيف اقدر اخدمك ؟"
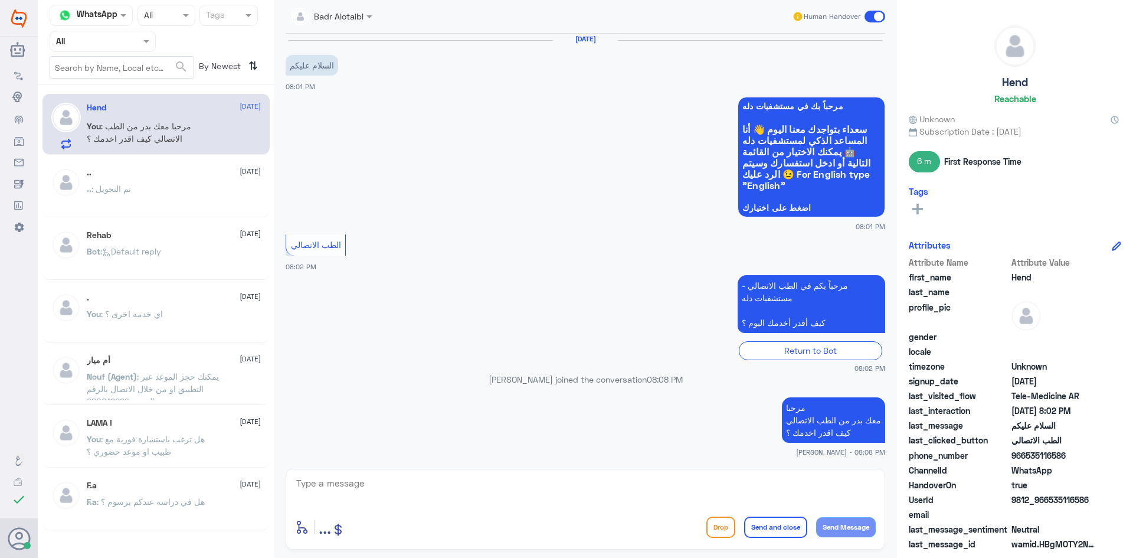
drag, startPoint x: 1091, startPoint y: 499, endPoint x: 1049, endPoint y: 502, distance: 41.4
click at [1049, 502] on span "9812_966535116586" at bounding box center [1054, 499] width 86 height 12
copy span "535116586"
click at [602, 266] on div "الطب الاتصالي 08:02 PM" at bounding box center [586, 251] width 600 height 41
click at [877, 14] on span at bounding box center [875, 17] width 21 height 12
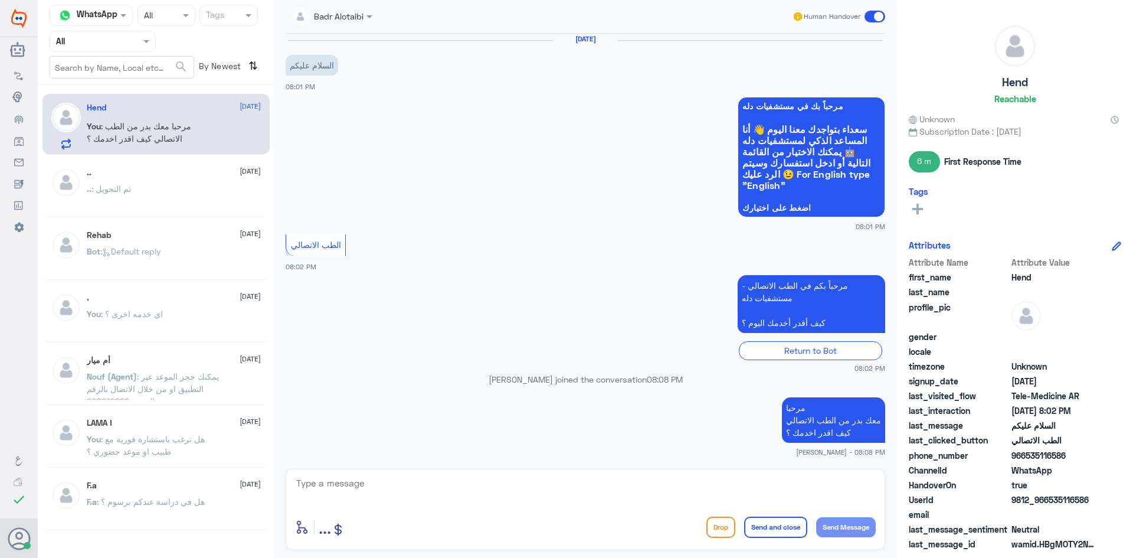
click at [0, 0] on input "checkbox" at bounding box center [0, 0] width 0 height 0
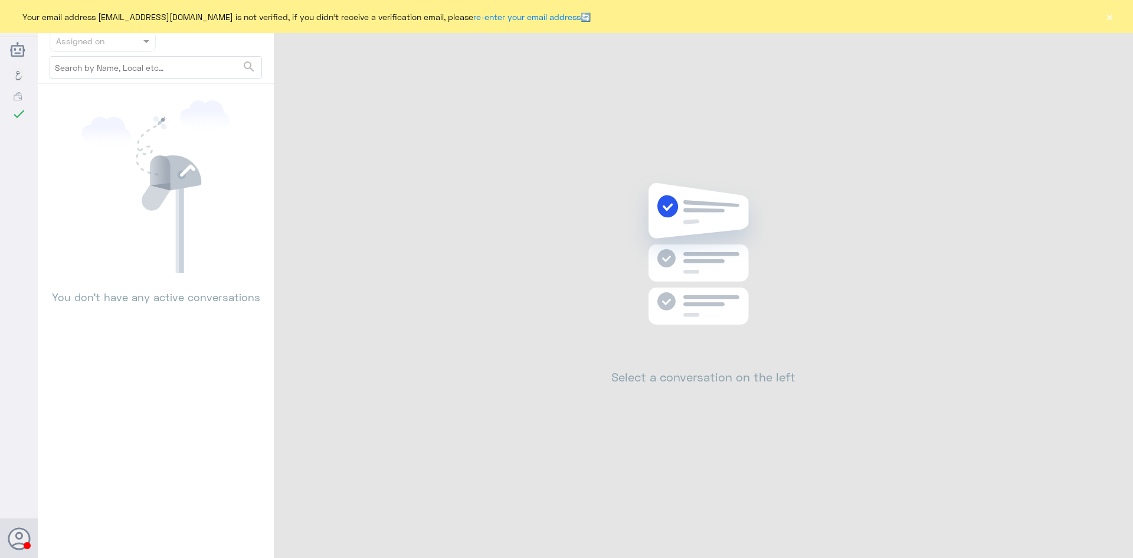
click at [1113, 21] on button "×" at bounding box center [1110, 17] width 12 height 12
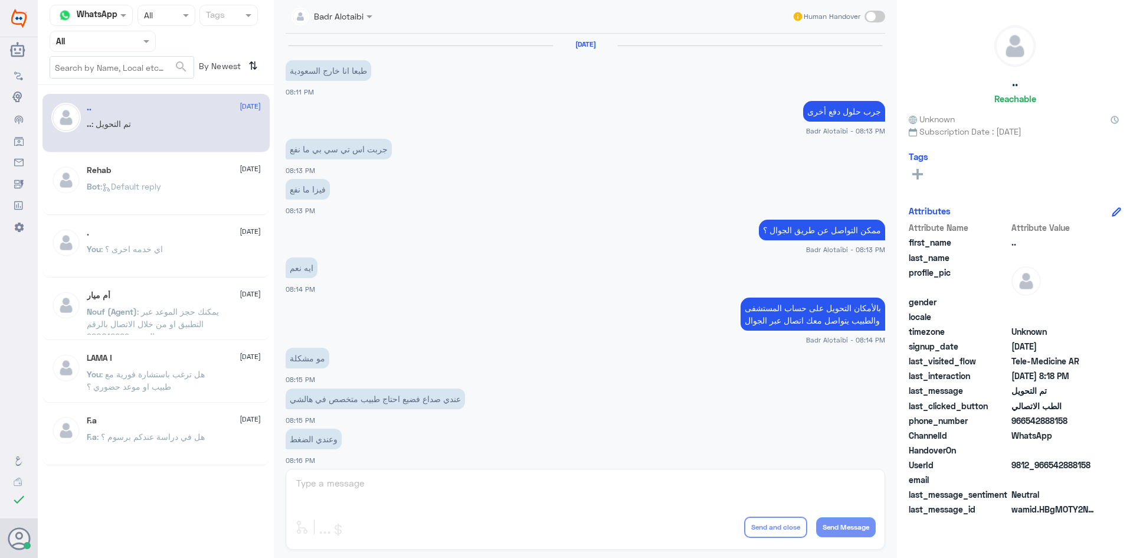
scroll to position [387, 0]
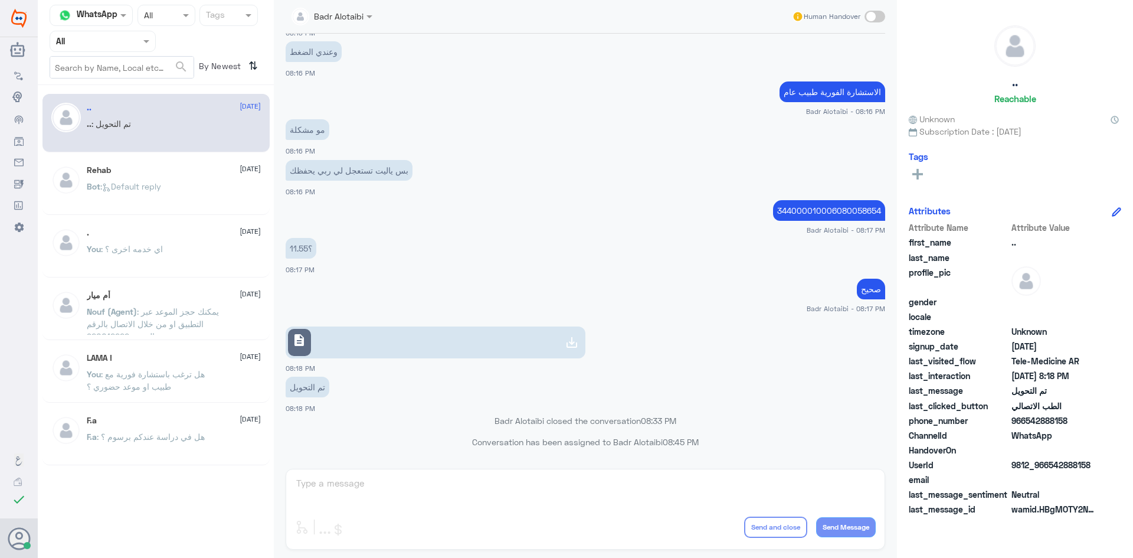
click at [130, 44] on div at bounding box center [102, 41] width 105 height 14
click at [126, 87] on div "Unassigned" at bounding box center [103, 93] width 106 height 27
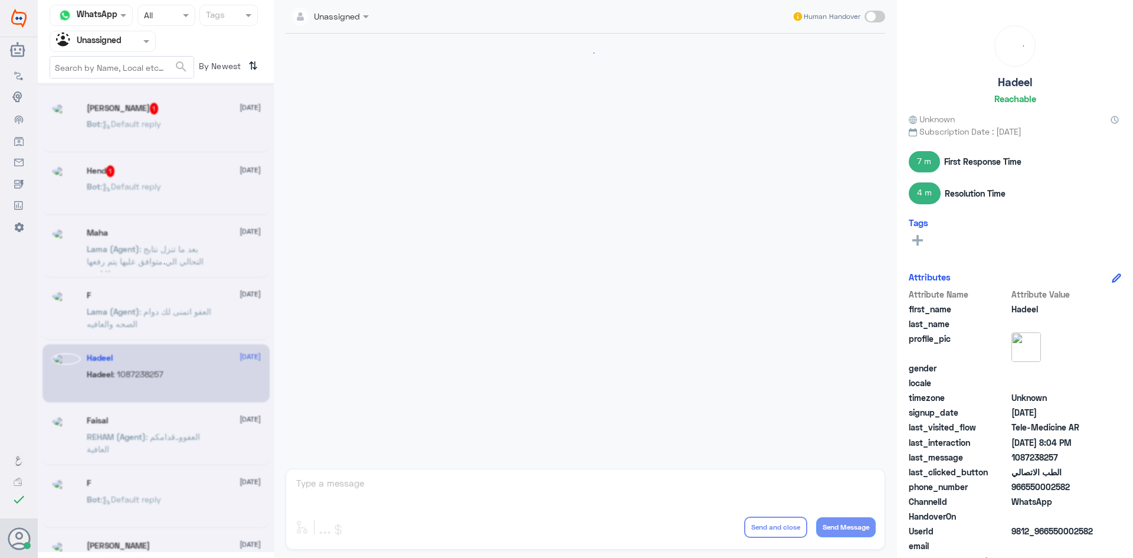
scroll to position [394, 0]
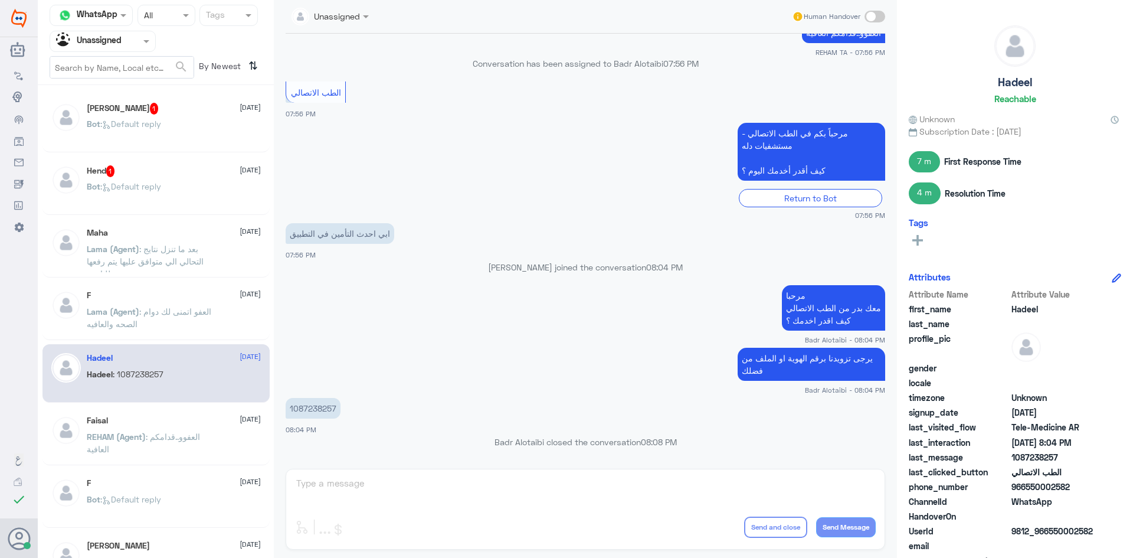
click at [176, 187] on div "Bot : Default reply" at bounding box center [174, 196] width 174 height 27
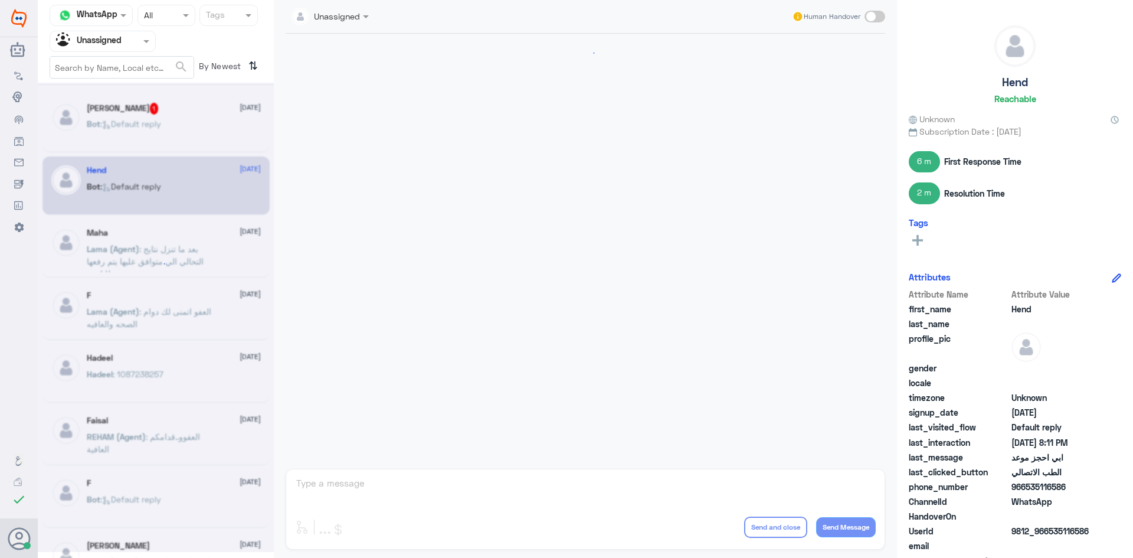
scroll to position [227, 0]
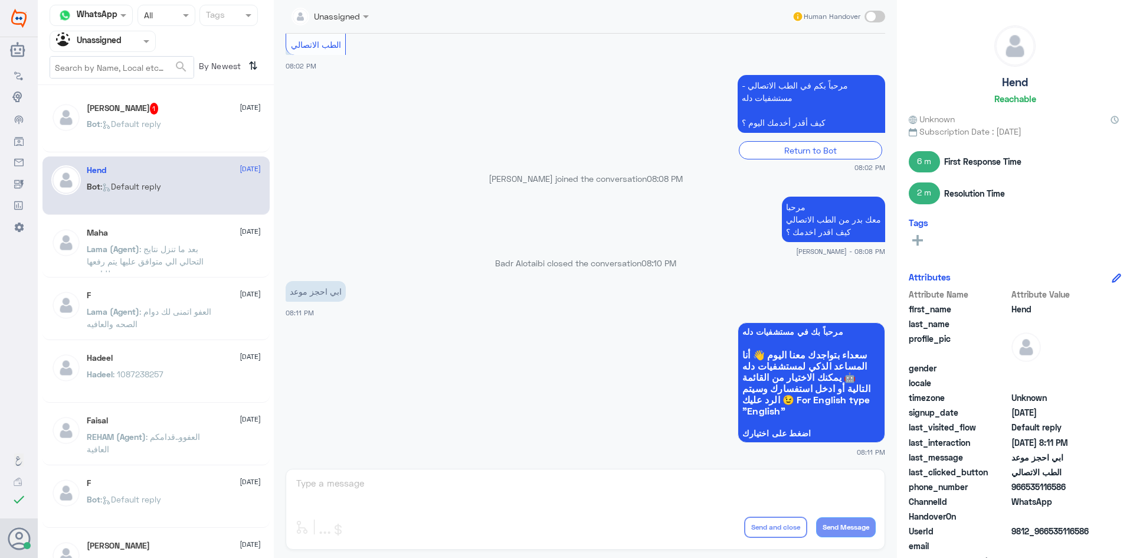
click at [702, 490] on div "Unassigned Human Handover 6 Sep 2025 السلام عليكم 08:01 PM مرحباً بك في مستشفيا…" at bounding box center [585, 280] width 623 height 561
click at [875, 14] on span at bounding box center [875, 17] width 21 height 12
click at [0, 0] on input "checkbox" at bounding box center [0, 0] width 0 height 0
click at [552, 489] on textarea at bounding box center [585, 489] width 581 height 29
drag, startPoint x: 1070, startPoint y: 487, endPoint x: 1027, endPoint y: 488, distance: 43.1
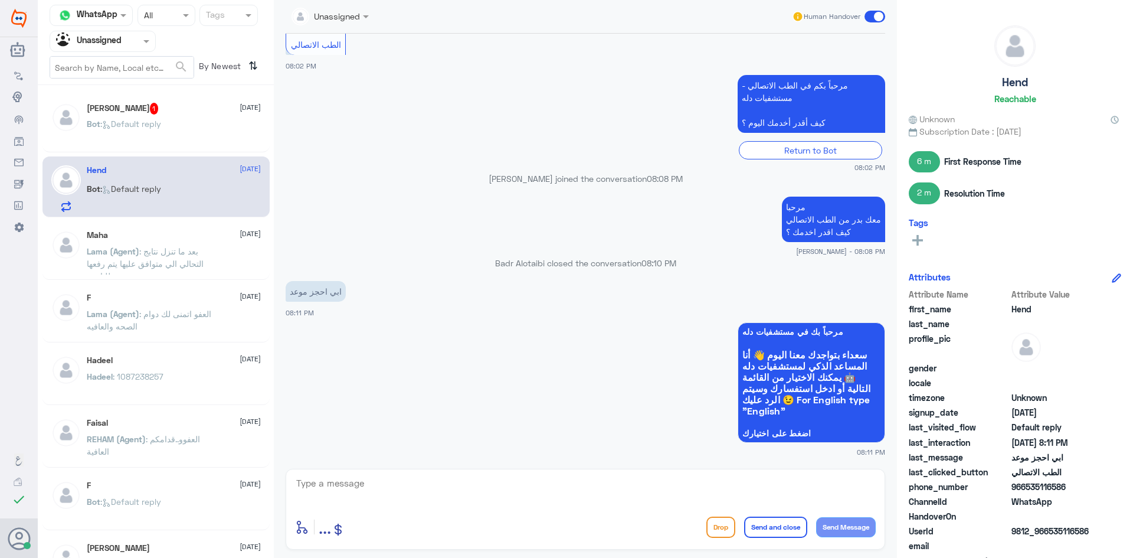
click at [1027, 488] on span "966535116586" at bounding box center [1054, 486] width 86 height 12
copy span "535116586"
click at [624, 487] on textarea at bounding box center [585, 489] width 581 height 29
type textarea "يرجى تزويدنا برقم الهوية او الملف"
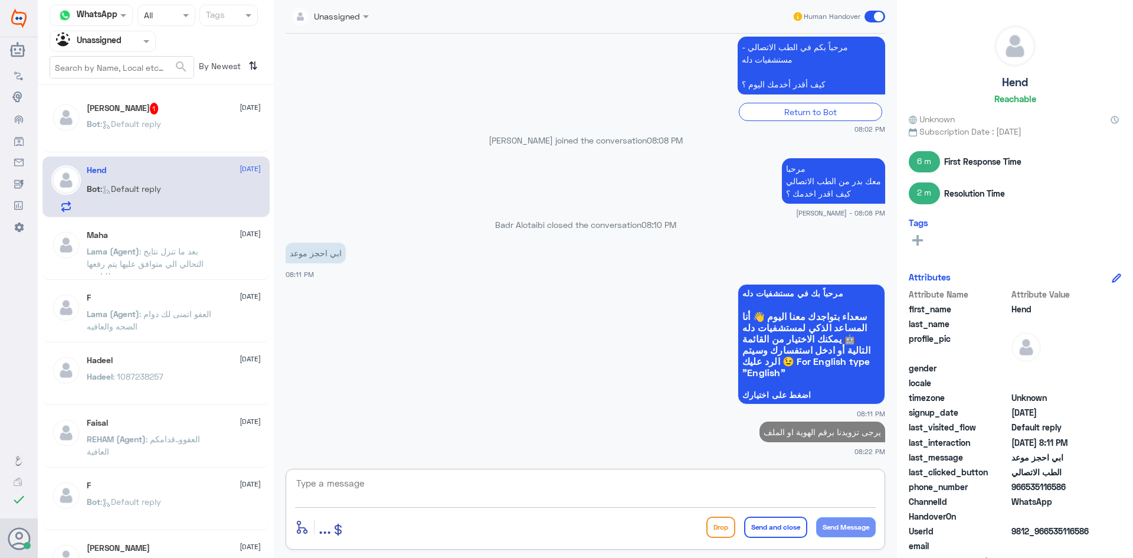
scroll to position [0, 0]
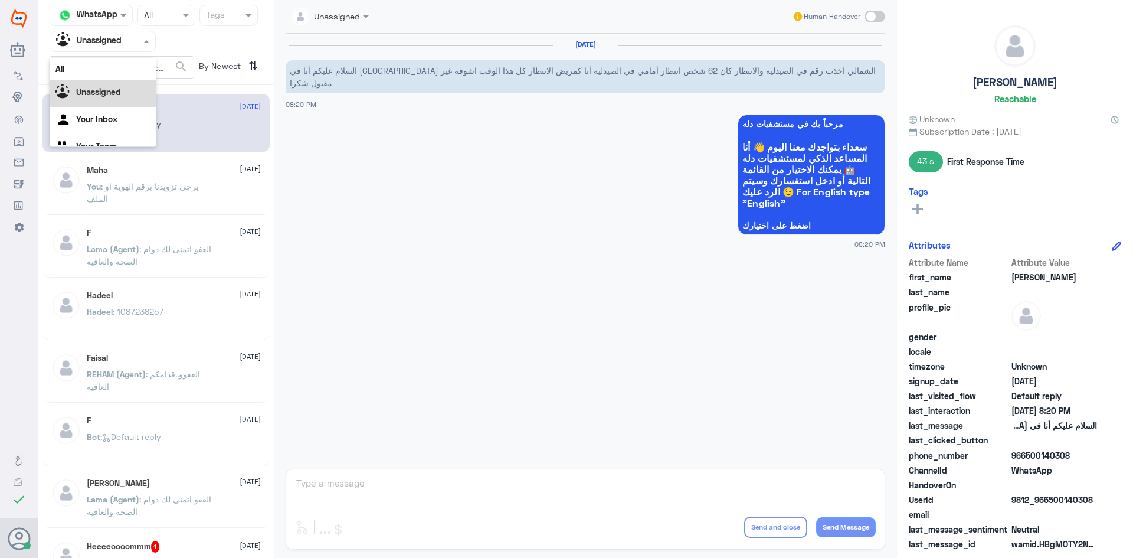
click at [136, 45] on div at bounding box center [102, 41] width 105 height 14
click at [90, 73] on div "All" at bounding box center [103, 69] width 106 height 22
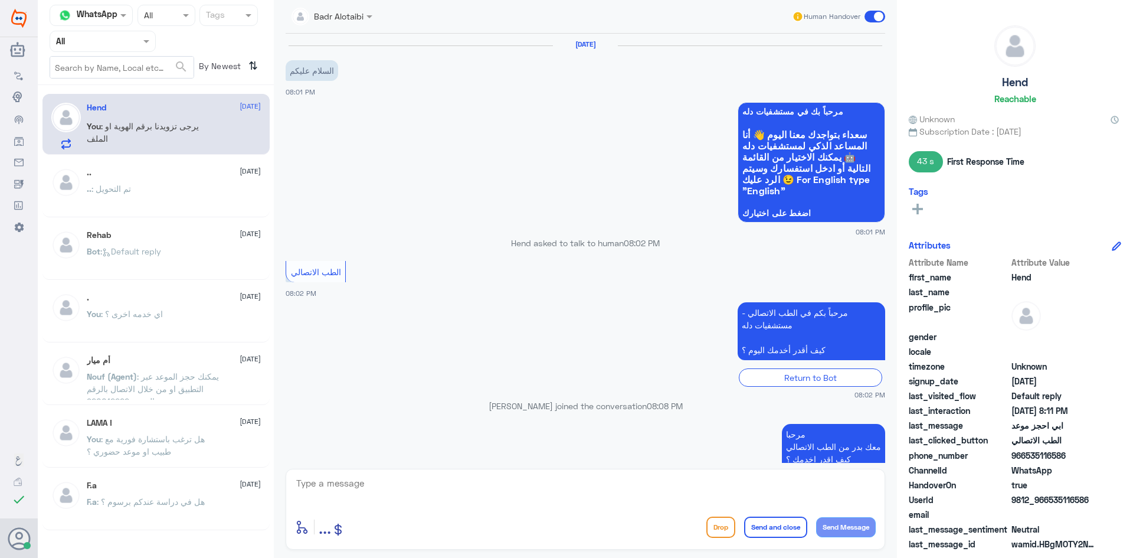
scroll to position [287, 0]
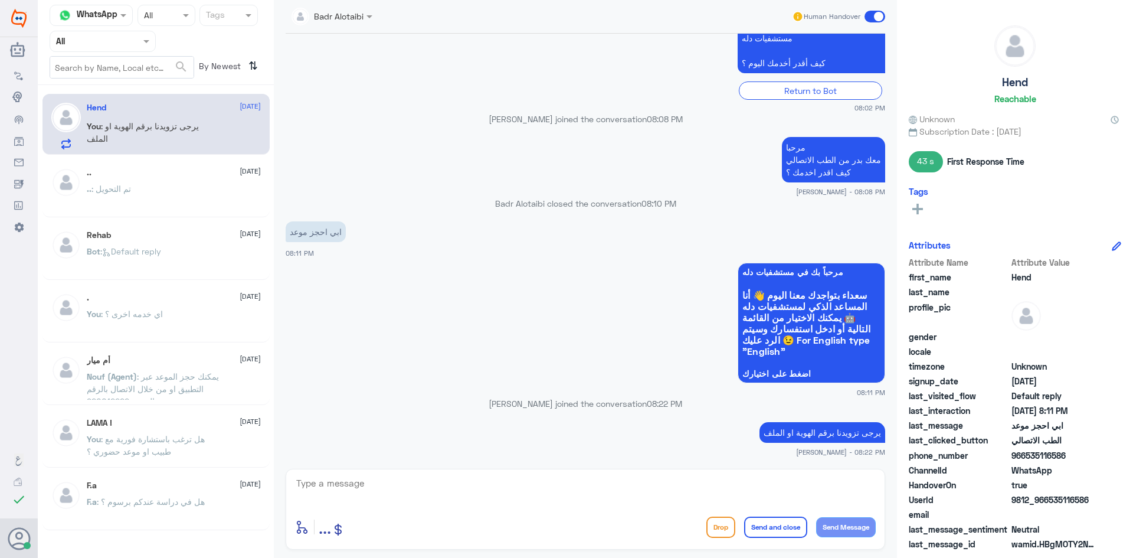
click at [870, 20] on span at bounding box center [875, 17] width 21 height 12
click at [0, 0] on input "checkbox" at bounding box center [0, 0] width 0 height 0
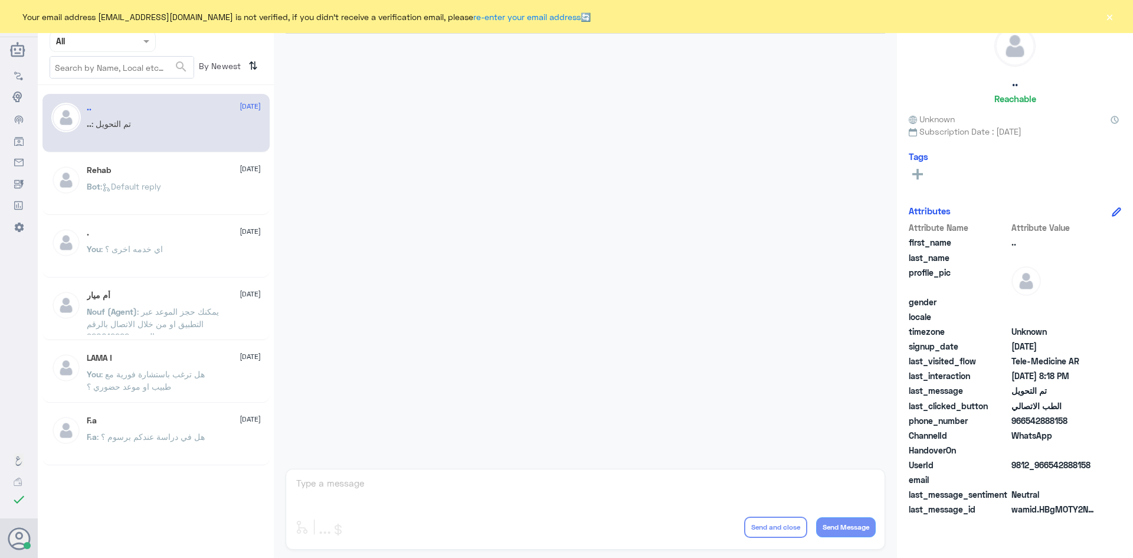
click at [1111, 17] on button "×" at bounding box center [1110, 17] width 12 height 12
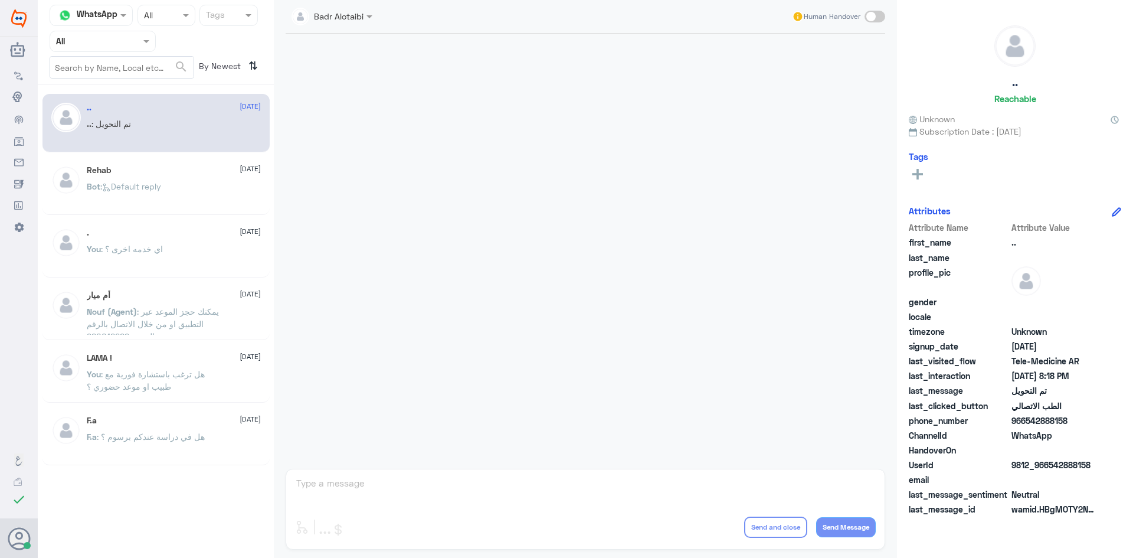
click at [139, 44] on div at bounding box center [102, 41] width 105 height 14
click at [133, 85] on div "Unassigned" at bounding box center [103, 93] width 106 height 27
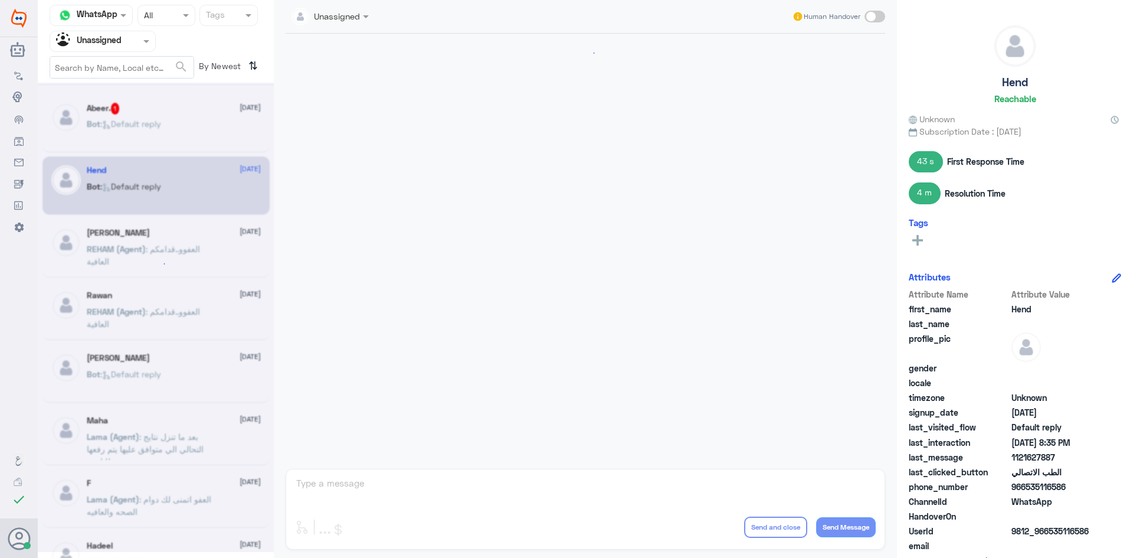
scroll to position [487, 0]
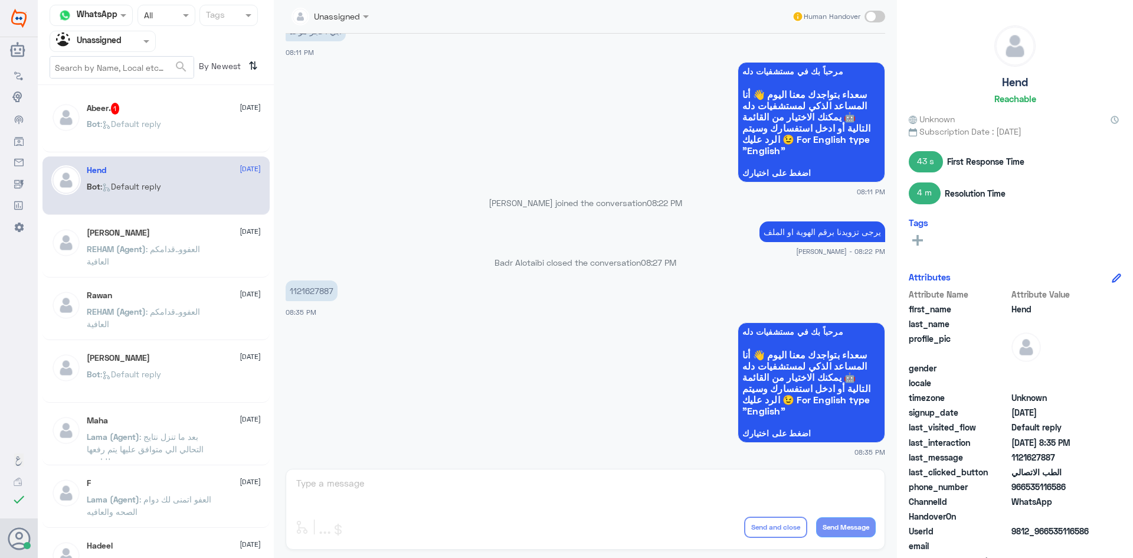
click at [333, 290] on p "1121627887" at bounding box center [312, 290] width 52 height 21
click at [334, 290] on p "1121627887" at bounding box center [312, 290] width 52 height 21
click at [326, 288] on p "1121627887" at bounding box center [312, 290] width 52 height 21
copy p "1121627887"
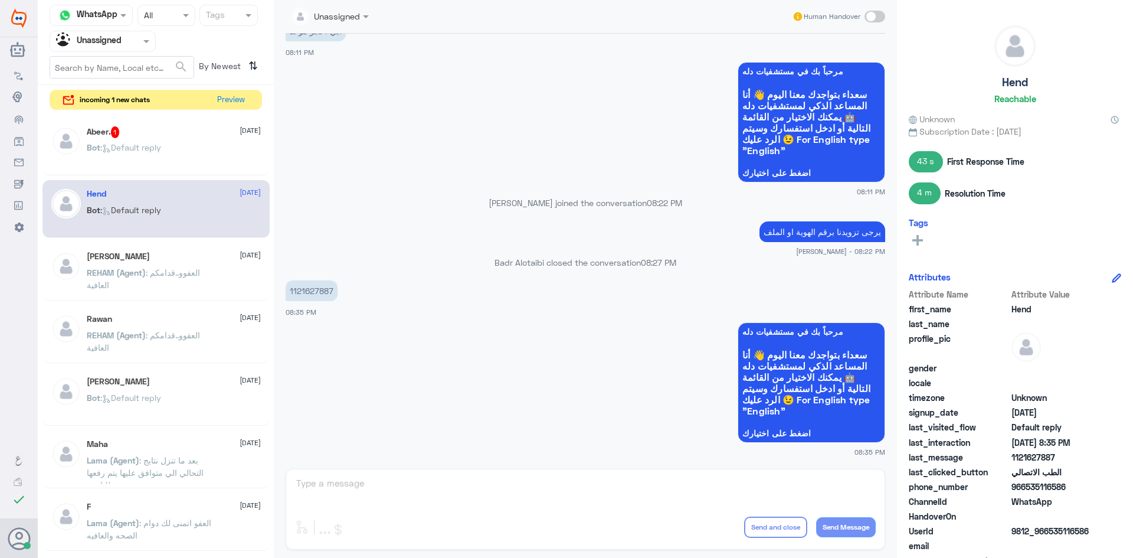
click at [168, 147] on div "Bot : Default reply" at bounding box center [174, 157] width 174 height 27
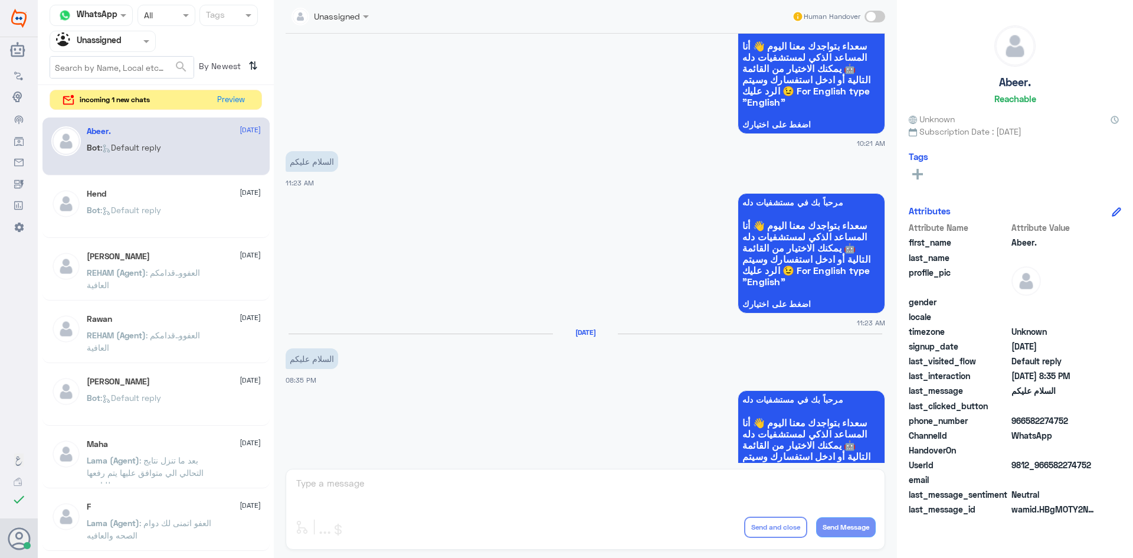
scroll to position [693, 0]
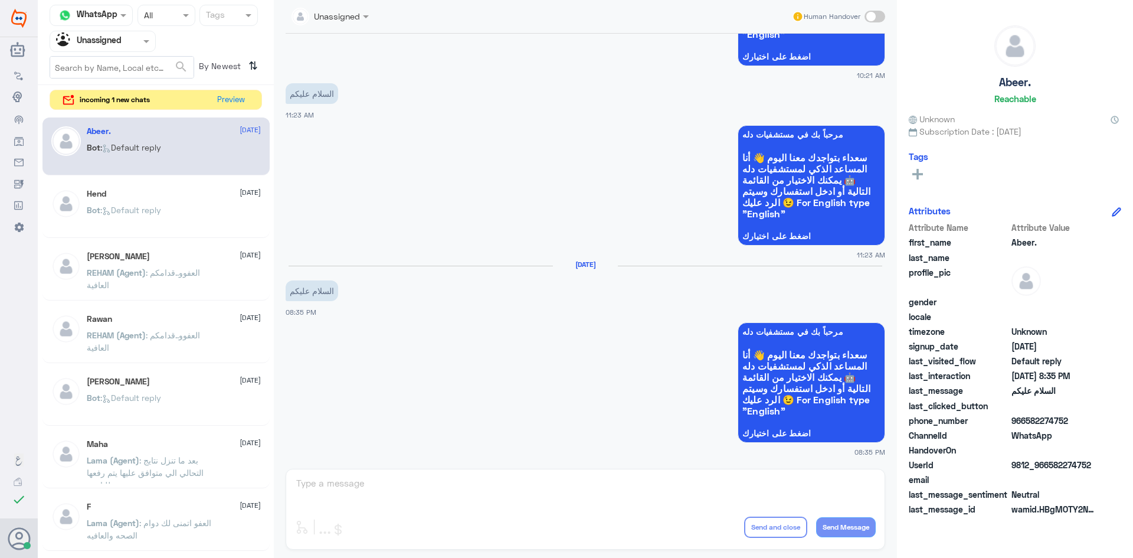
click at [100, 218] on p "Bot : Default reply" at bounding box center [124, 219] width 74 height 30
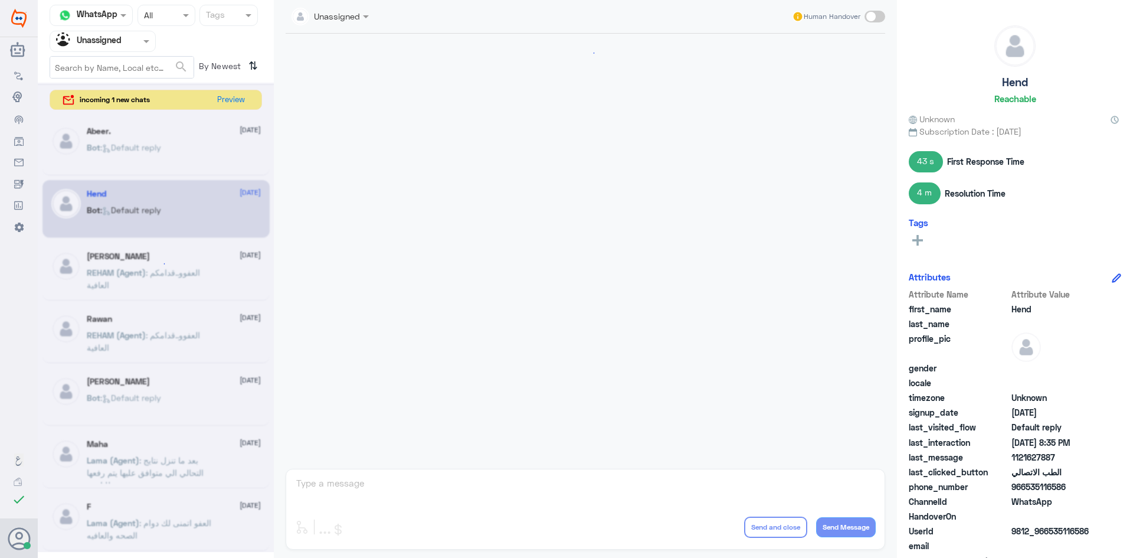
scroll to position [487, 0]
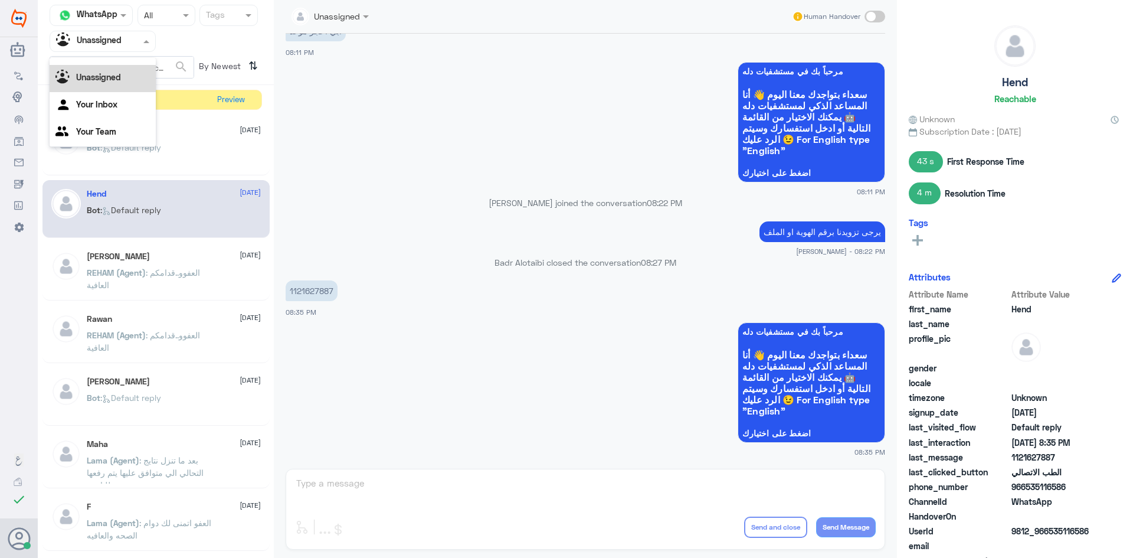
click at [125, 45] on div at bounding box center [102, 41] width 105 height 14
click at [107, 67] on div "All" at bounding box center [103, 69] width 106 height 22
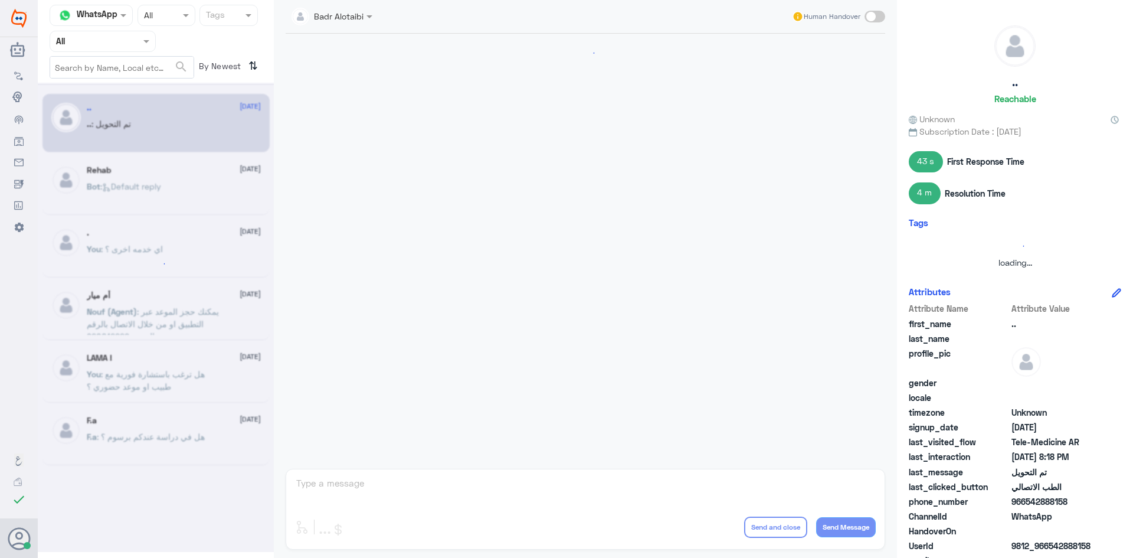
scroll to position [387, 0]
